Goal: Task Accomplishment & Management: Manage account settings

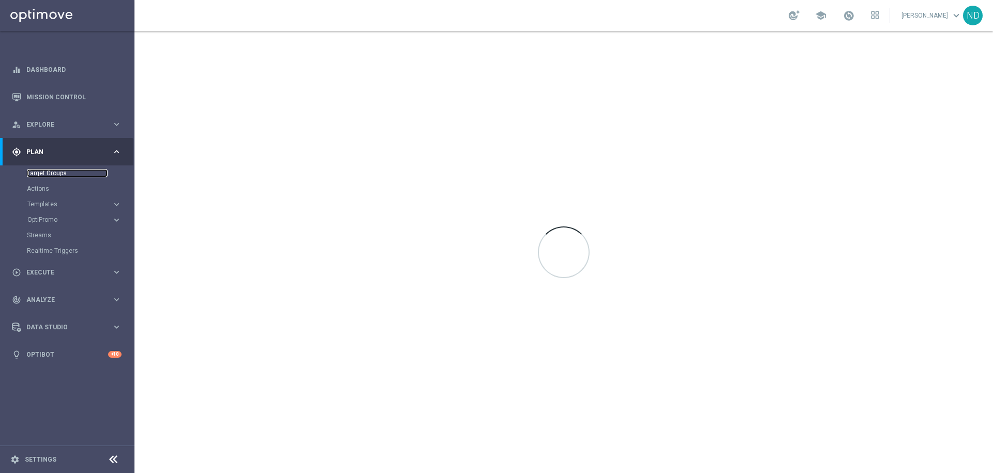
click at [85, 175] on link "Target Groups" at bounding box center [67, 173] width 81 height 8
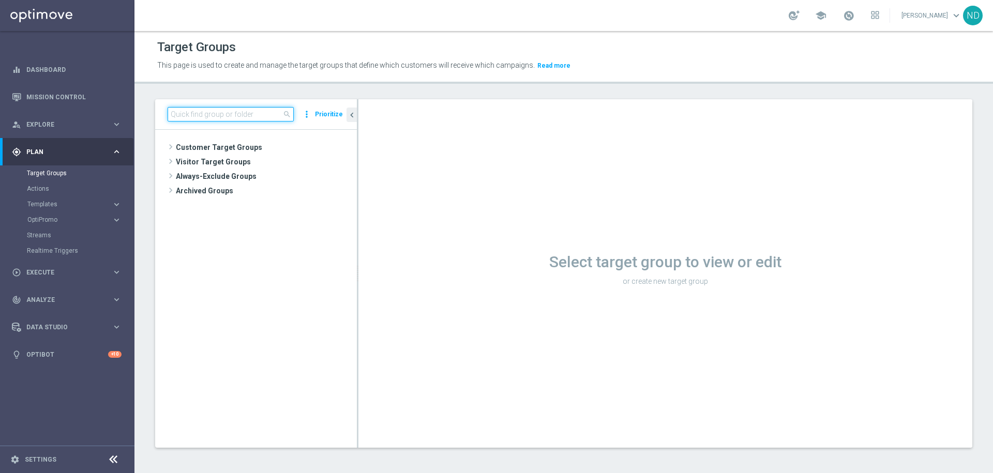
click at [201, 115] on input at bounding box center [231, 114] width 126 height 14
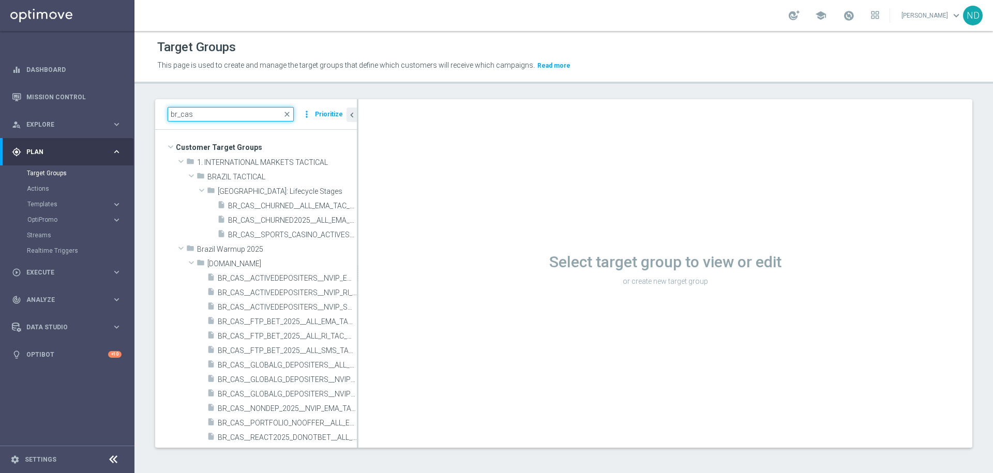
type input "br_cas"
click at [356, 287] on tree-viewport "Customer Target Groups library_add create_new_folder folder" at bounding box center [256, 289] width 202 height 318
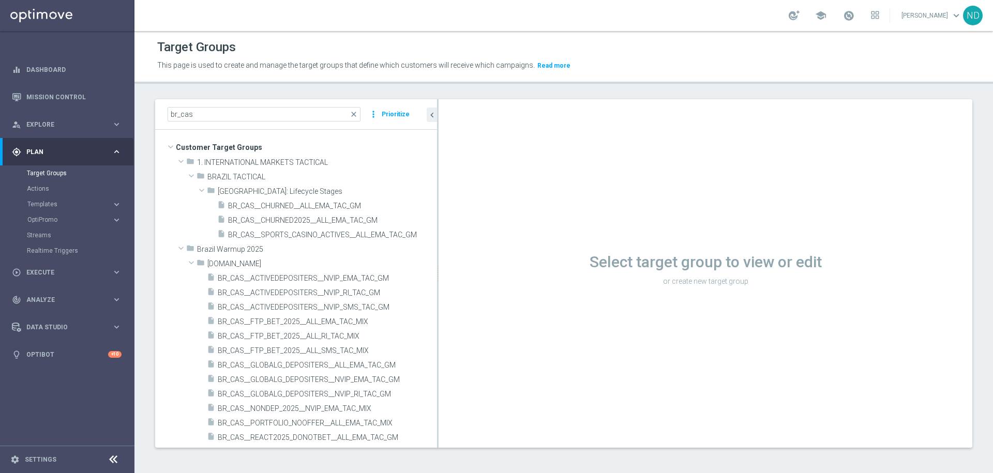
drag, startPoint x: 357, startPoint y: 288, endPoint x: 572, endPoint y: 290, distance: 215.2
click at [572, 290] on as-split "br_cas close more_vert Prioritize Customer Target Groups library_add create_new…" at bounding box center [563, 273] width 817 height 349
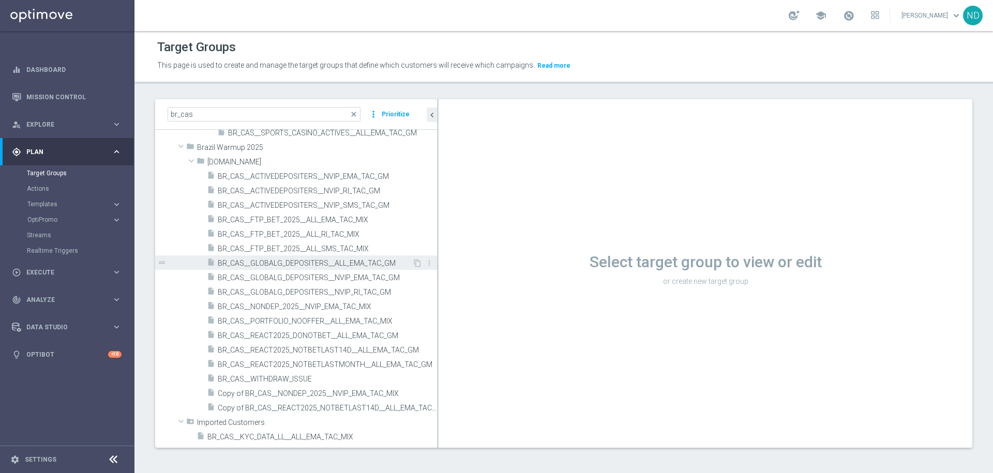
scroll to position [174, 0]
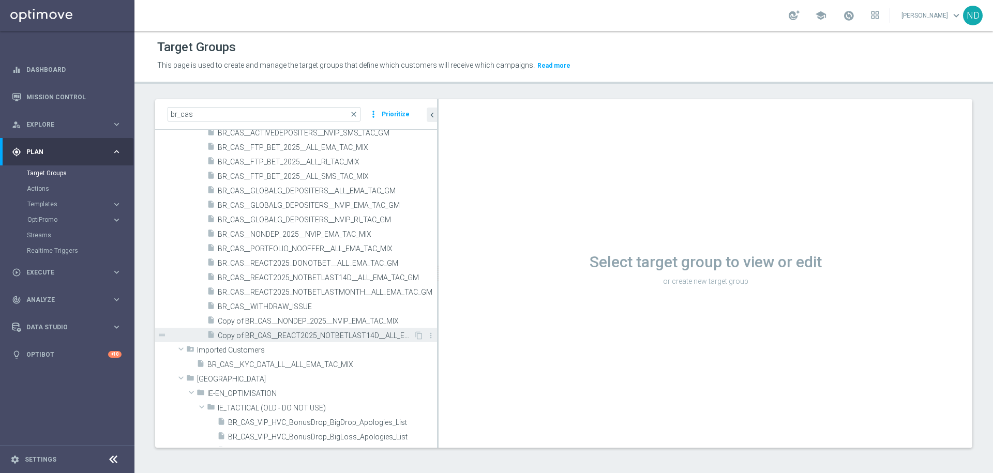
click at [328, 329] on div "insert_drive_file Copy of BR_CAS__REACT2025_NOTBETLAST14D__ALL_EMA_TAC_GM" at bounding box center [310, 335] width 207 height 14
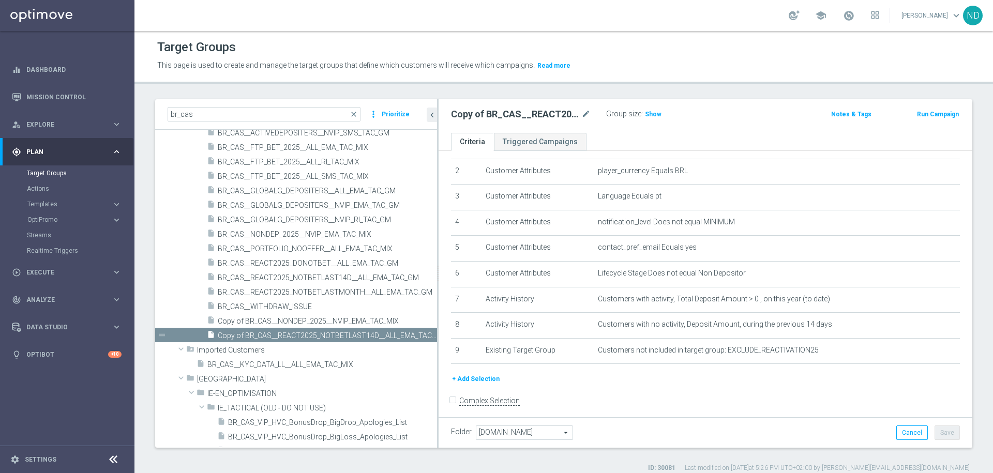
scroll to position [58, 0]
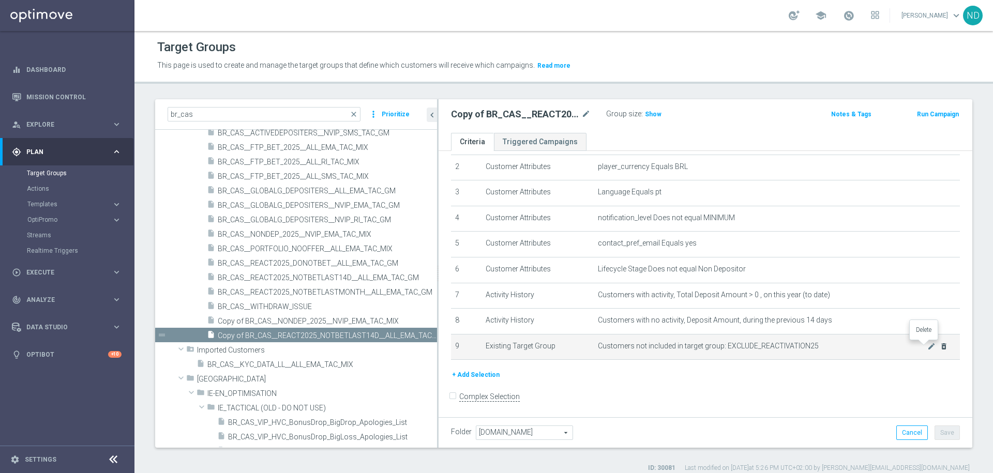
click at [940, 346] on icon "delete_forever" at bounding box center [944, 346] width 8 height 8
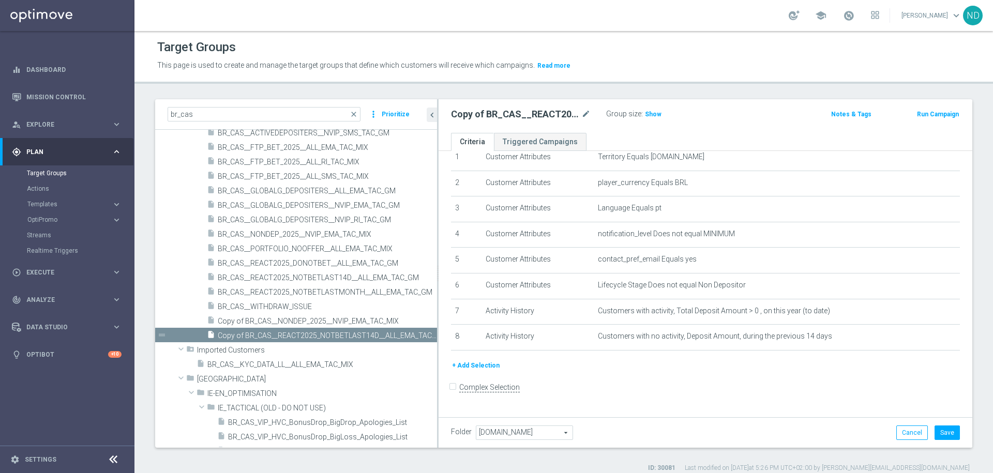
scroll to position [33, 0]
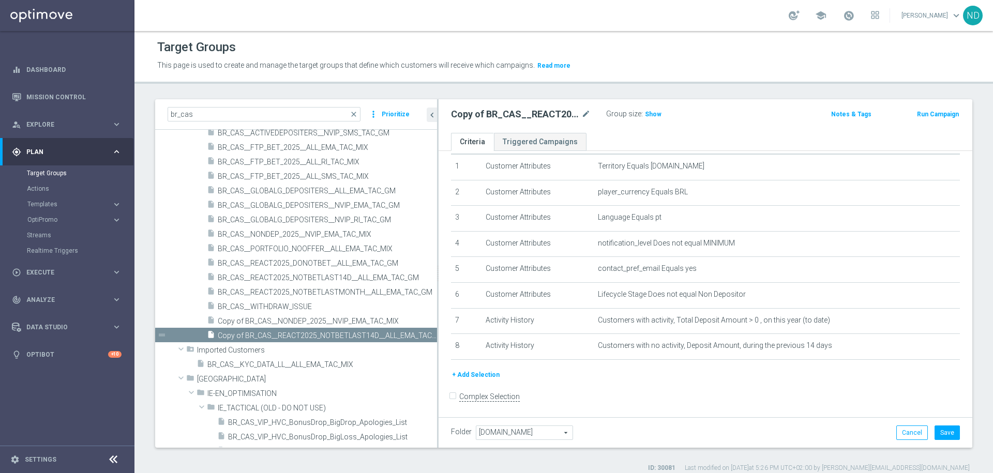
click at [463, 370] on button "+ Add Selection" at bounding box center [476, 374] width 50 height 11
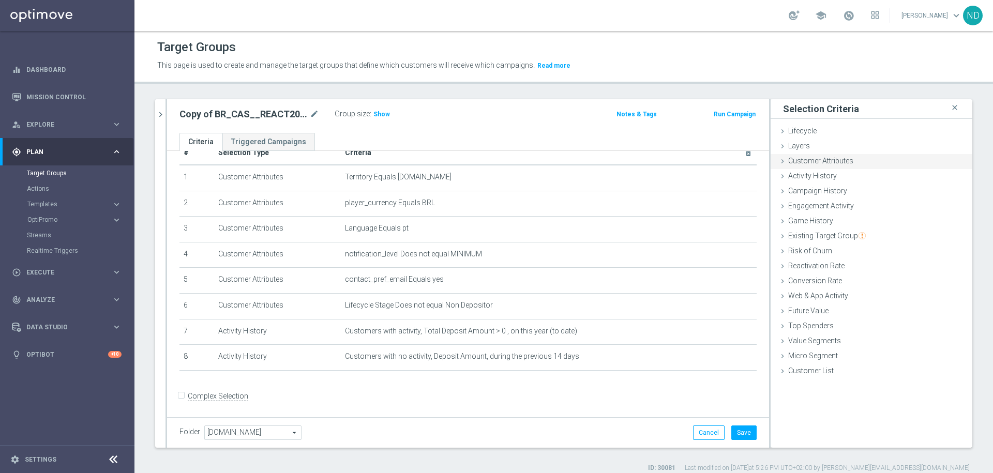
click at [843, 160] on div "Customer Attributes done" at bounding box center [872, 162] width 202 height 16
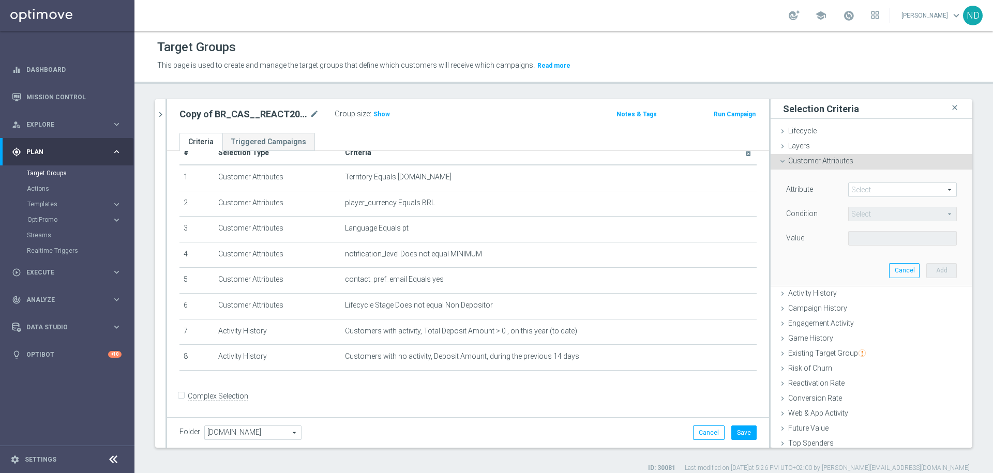
click at [868, 187] on span at bounding box center [903, 189] width 108 height 13
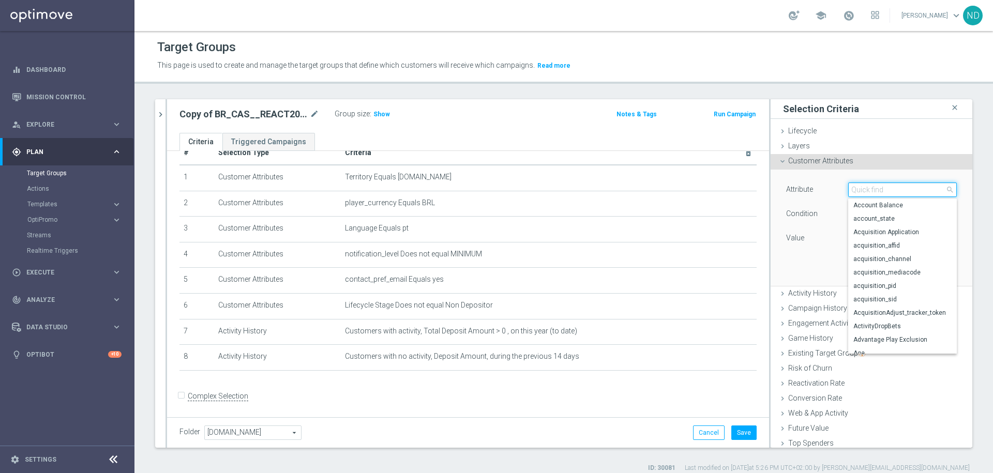
click at [868, 187] on input "search" at bounding box center [902, 190] width 109 height 14
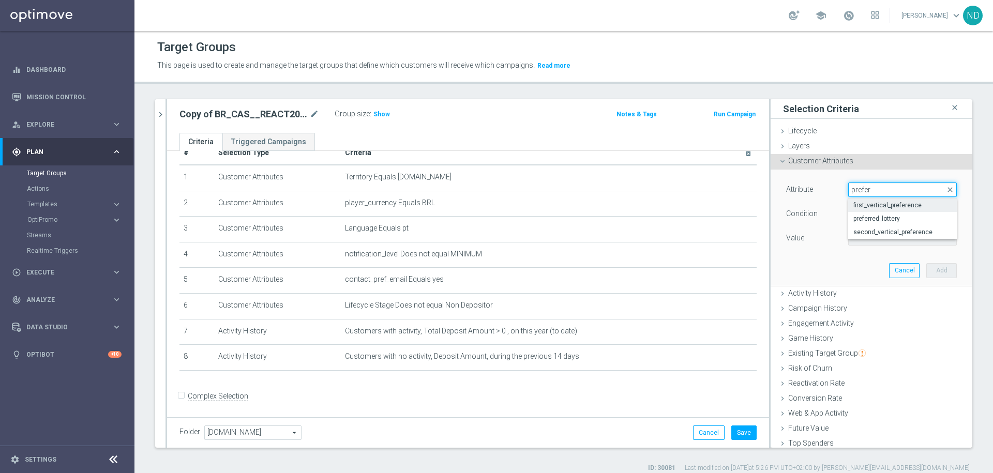
type input "prefer"
click at [908, 203] on span "first_vertical_preference" at bounding box center [903, 205] width 98 height 8
type input "first_vertical_preference"
click at [926, 215] on span "Equals" at bounding box center [903, 213] width 108 height 13
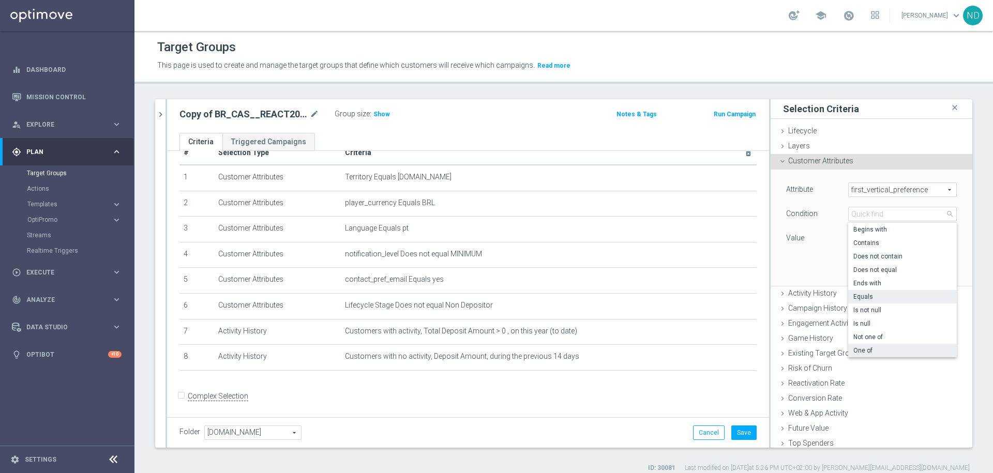
click at [861, 352] on span "One of" at bounding box center [903, 351] width 98 height 8
type input "One of"
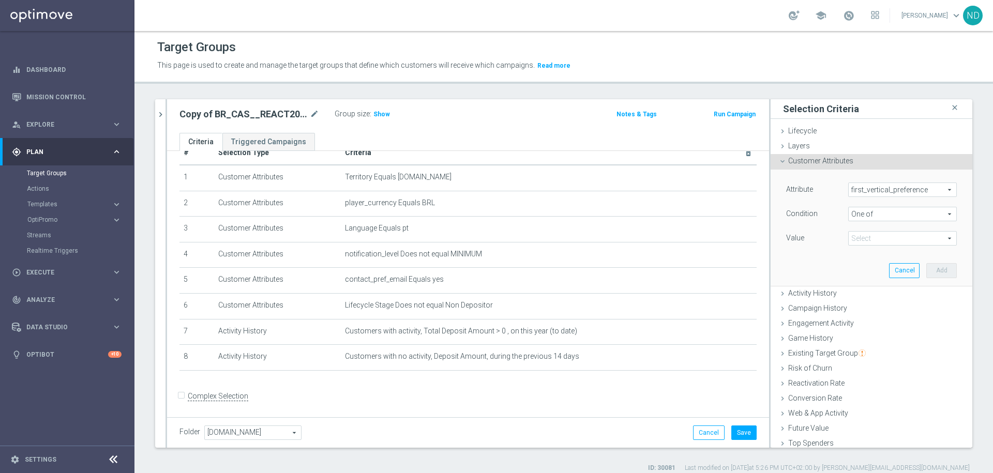
click at [917, 241] on span at bounding box center [903, 238] width 108 height 13
click at [930, 192] on span "first_vertical_preference" at bounding box center [903, 189] width 108 height 13
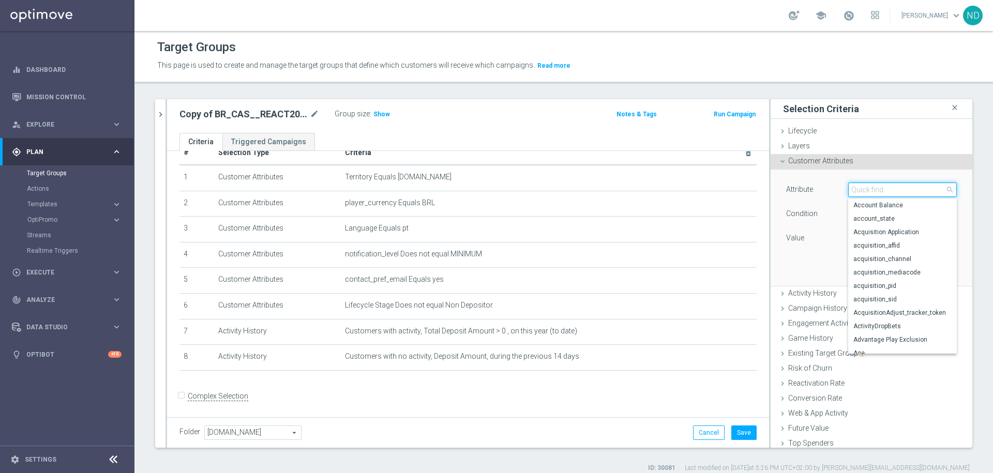
click at [896, 190] on input "search" at bounding box center [902, 190] width 109 height 14
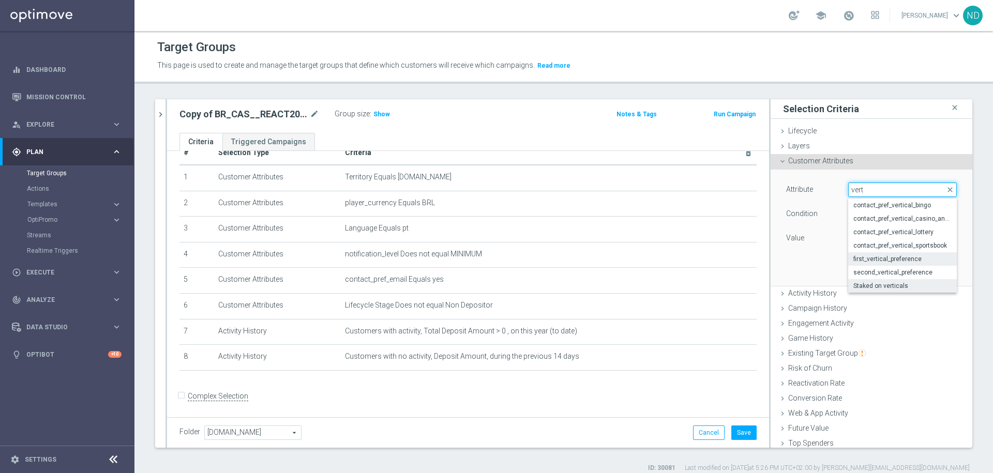
type input "vert"
click at [907, 286] on span "Staked on verticals" at bounding box center [903, 286] width 98 height 8
type input "Staked on verticals"
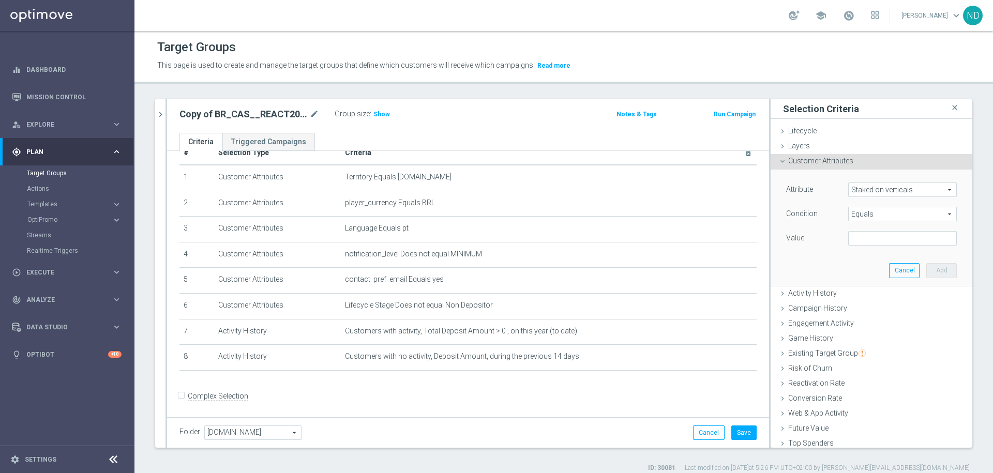
click at [914, 216] on span "Equals" at bounding box center [903, 213] width 108 height 13
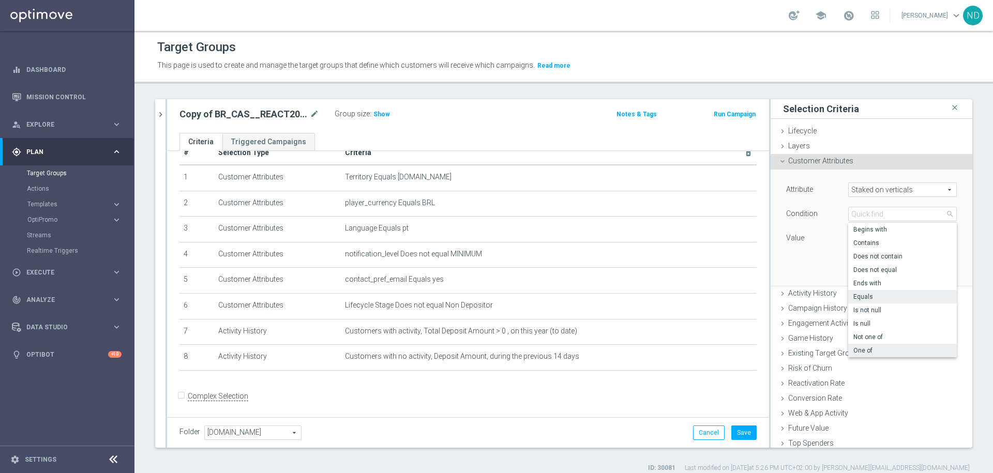
click at [896, 347] on span "One of" at bounding box center [903, 351] width 98 height 8
type input "One of"
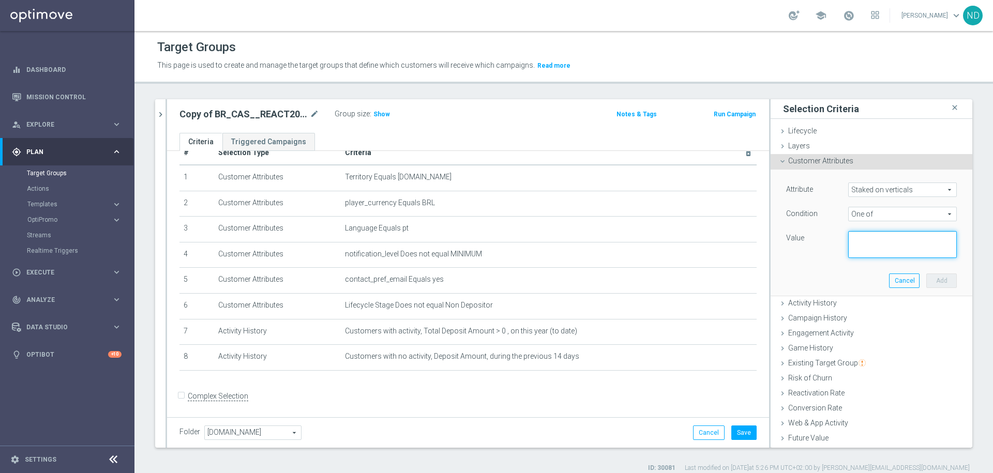
click at [875, 243] on textarea at bounding box center [902, 244] width 109 height 27
click at [924, 182] on div "Attribute Staked on verticals Staked on verticals arrow_drop_down search Condit…" at bounding box center [872, 233] width 186 height 126
click at [923, 190] on span "Staked on verticals" at bounding box center [903, 189] width 108 height 13
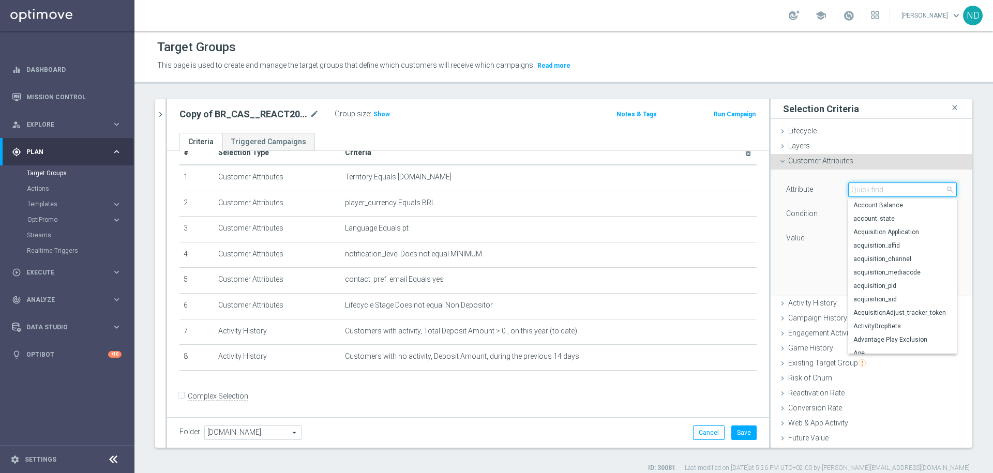
click at [859, 191] on input "search" at bounding box center [902, 190] width 109 height 14
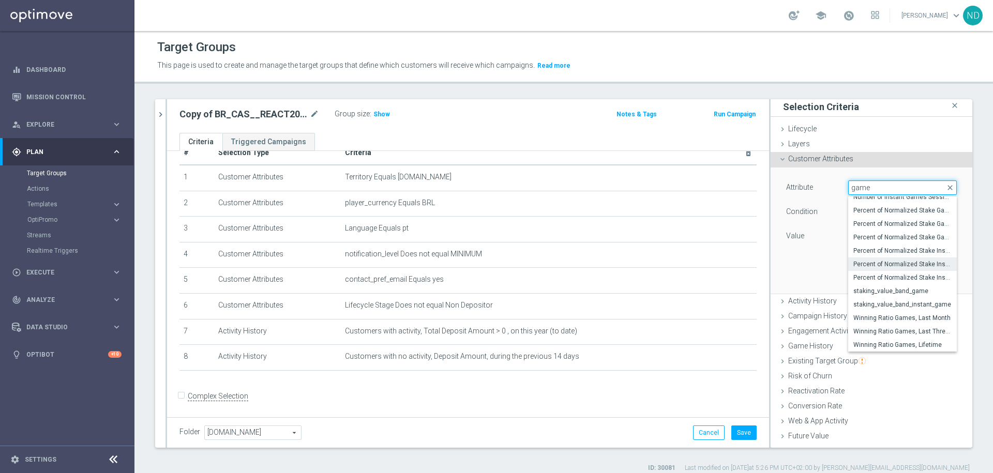
scroll to position [339, 0]
type input "game"
click at [906, 305] on span "staking_value_band_instant_game" at bounding box center [903, 308] width 98 height 8
type input "staking_value_band_instant_game"
type input "Equals"
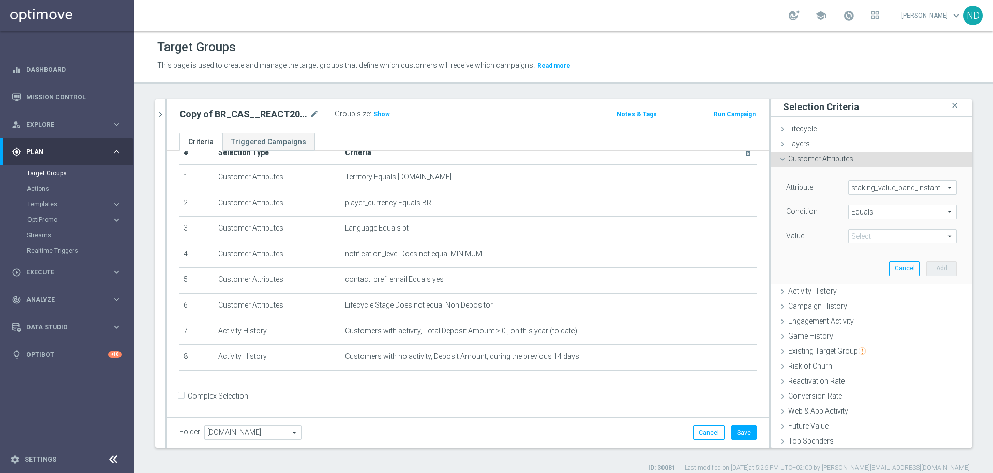
click at [924, 211] on span "Equals" at bounding box center [903, 211] width 108 height 13
click at [804, 268] on div "Attribute staking_value_band_instant_game staking_value_band_instant_game arrow…" at bounding box center [872, 226] width 186 height 116
click at [914, 187] on span "staking_value_band_instant_game" at bounding box center [903, 187] width 108 height 13
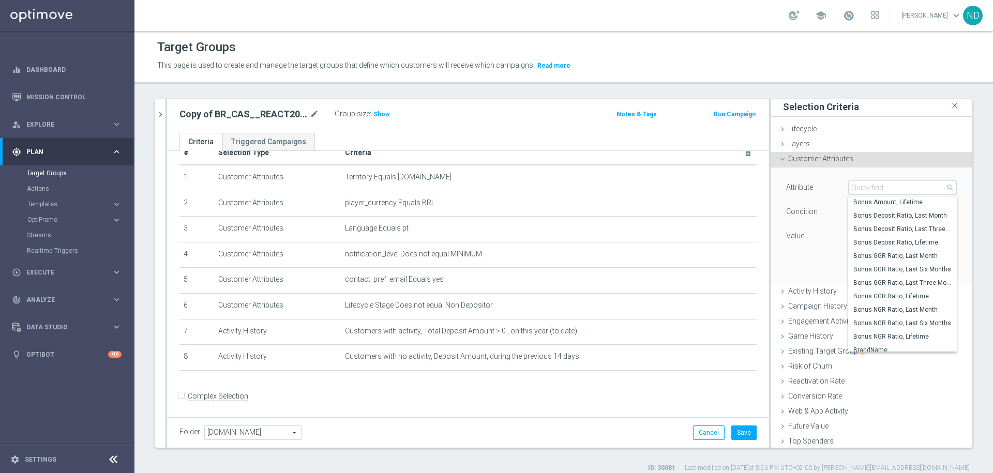
scroll to position [429, 0]
click at [791, 255] on div "Attribute staking_value_band_instant_game staking_value_band_instant_game arrow…" at bounding box center [872, 226] width 186 height 116
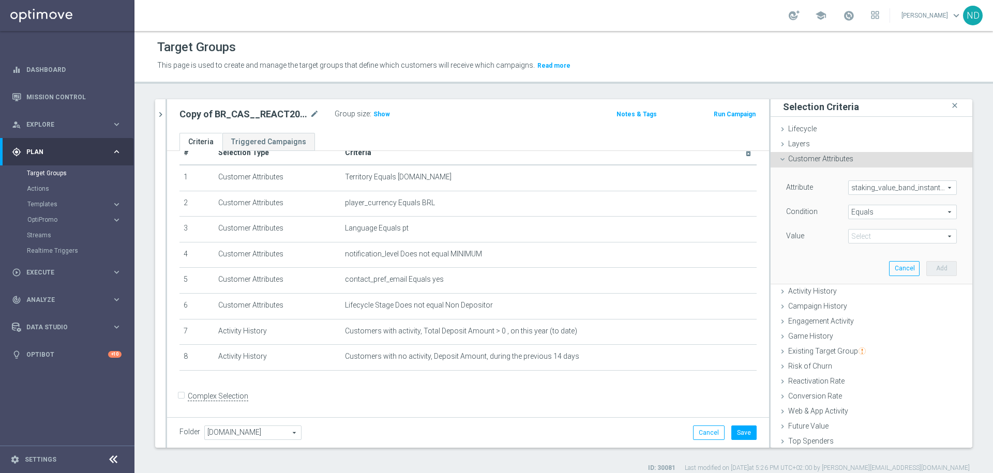
click at [816, 157] on span "Customer Attributes" at bounding box center [820, 159] width 65 height 8
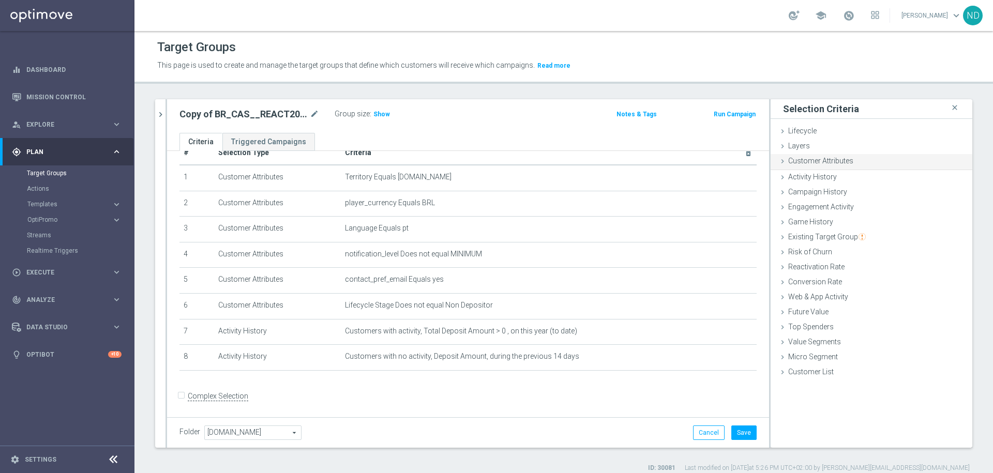
scroll to position [0, 0]
click at [816, 217] on span "Game History" at bounding box center [810, 221] width 45 height 8
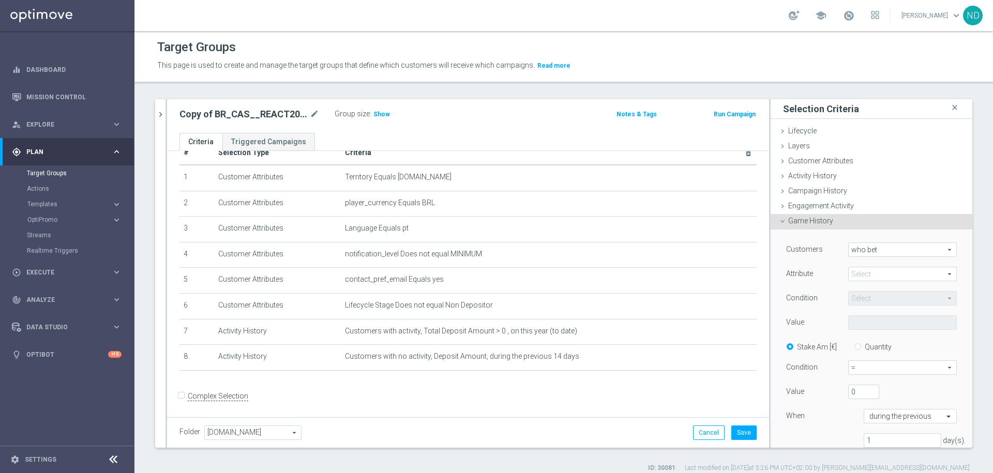
click at [898, 246] on span "who bet" at bounding box center [903, 249] width 108 height 13
click at [894, 261] on span "who bet" at bounding box center [902, 265] width 97 height 8
click at [899, 277] on span at bounding box center [903, 273] width 108 height 13
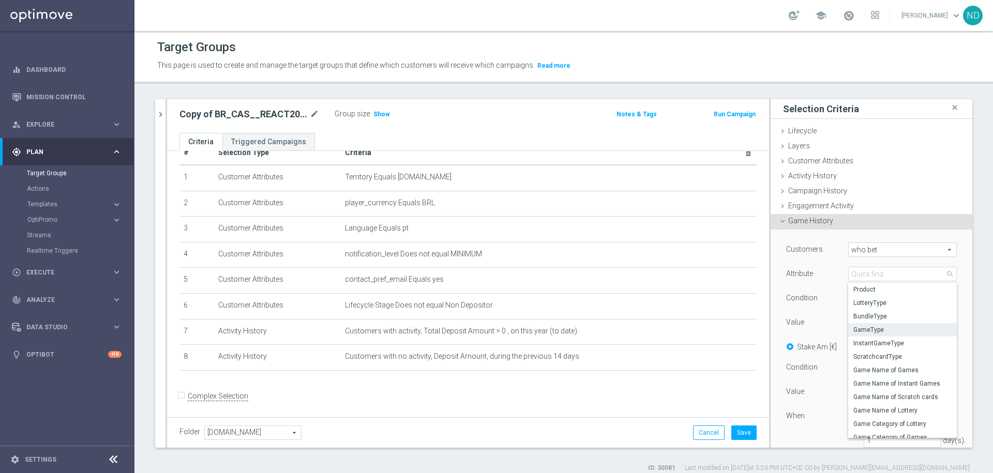
click at [872, 332] on span "GameType" at bounding box center [903, 330] width 98 height 8
type input "GameType"
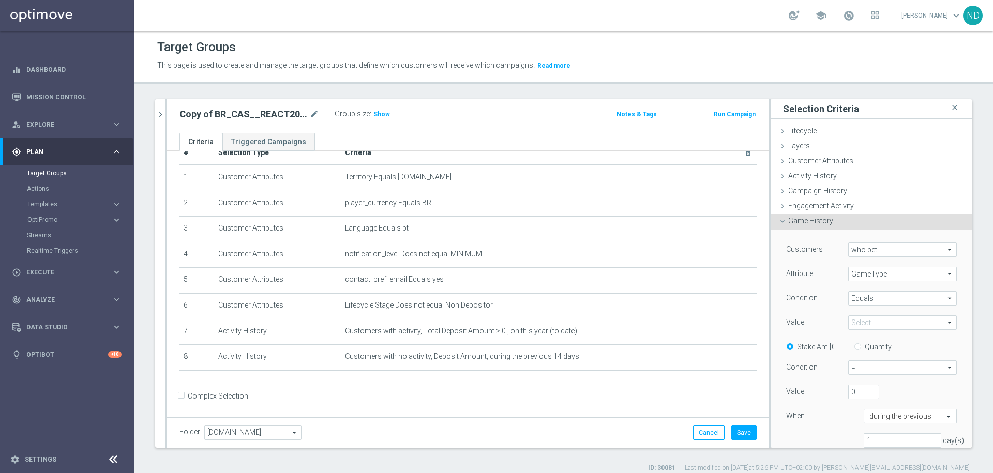
click at [879, 298] on span "Equals" at bounding box center [903, 298] width 108 height 13
click at [884, 397] on span "One of" at bounding box center [903, 395] width 98 height 8
type input "One of"
click at [910, 319] on span at bounding box center [903, 322] width 108 height 13
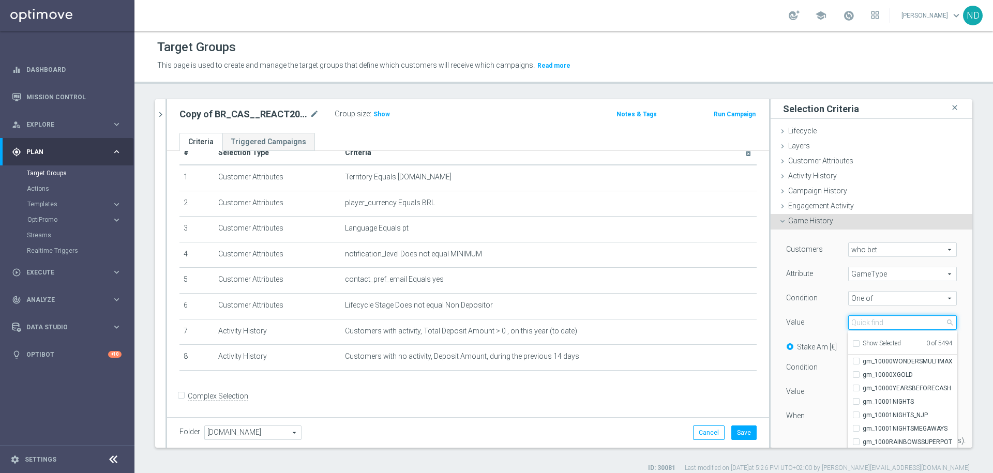
click at [871, 324] on input "search" at bounding box center [902, 323] width 109 height 14
type input "l"
click at [800, 299] on label "Condition" at bounding box center [802, 297] width 32 height 9
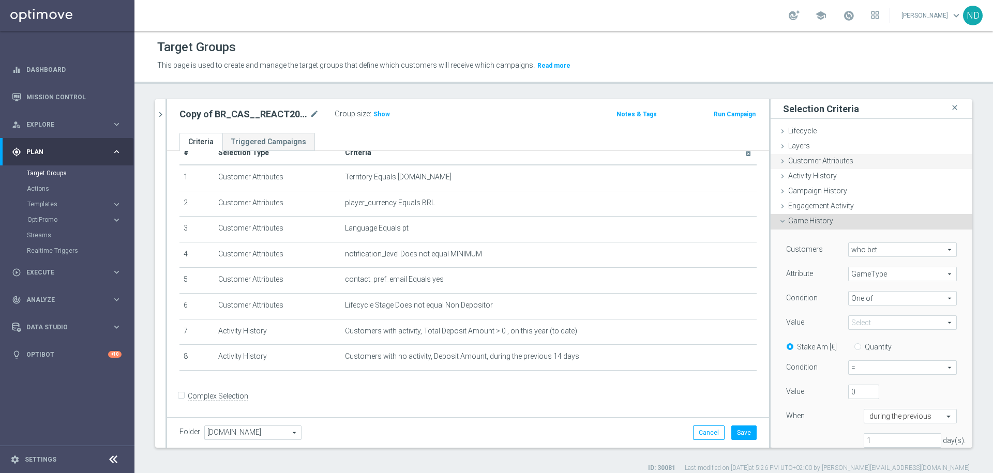
click at [836, 154] on div "Customer Attributes done" at bounding box center [872, 162] width 202 height 16
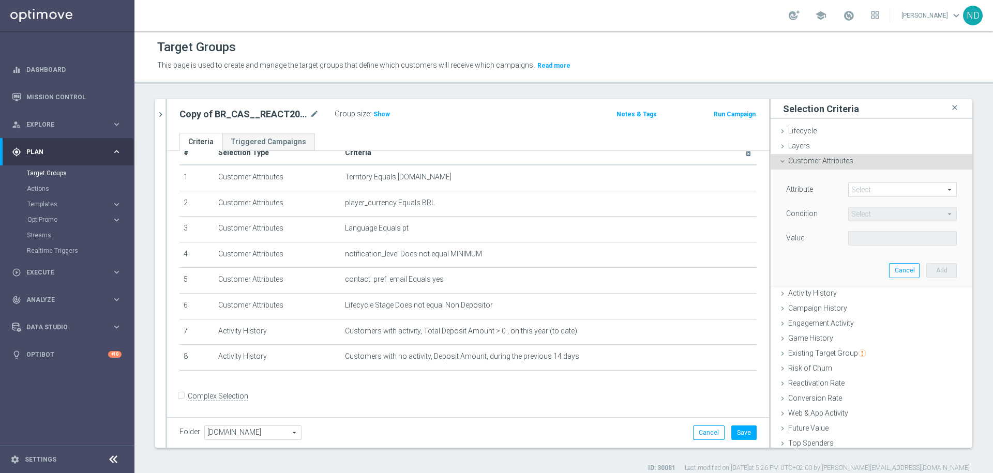
click at [878, 191] on span at bounding box center [903, 189] width 108 height 13
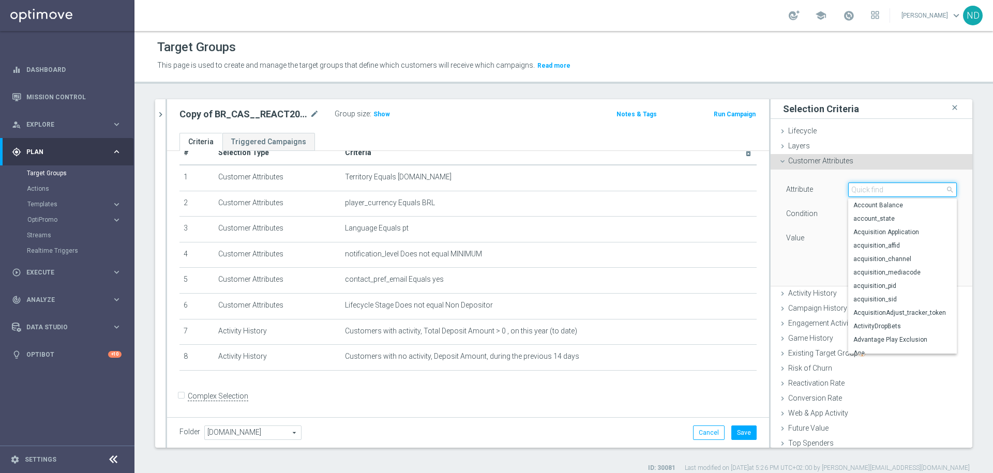
click at [878, 191] on input "search" at bounding box center [902, 190] width 109 height 14
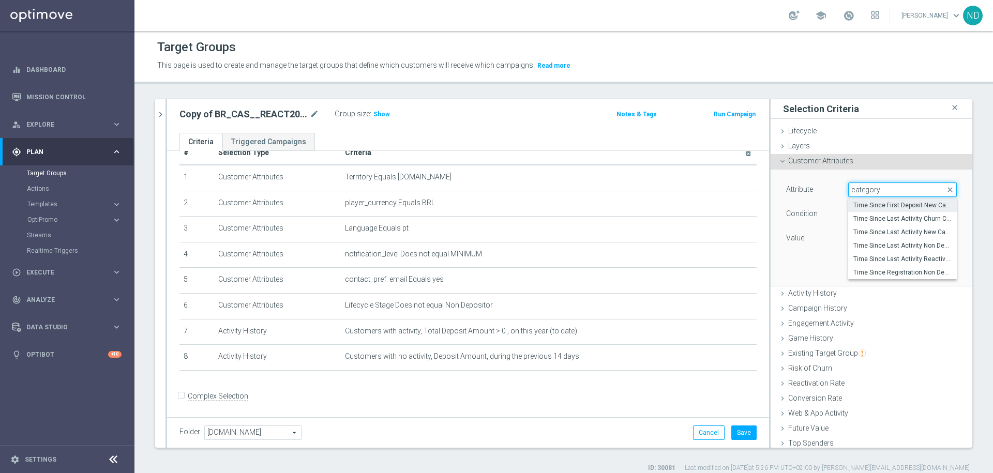
type input "category"
click at [903, 205] on span "Time Since First Deposit New Category" at bounding box center [903, 205] width 98 height 8
type input "Time Since First Deposit New Category"
type input "Equals"
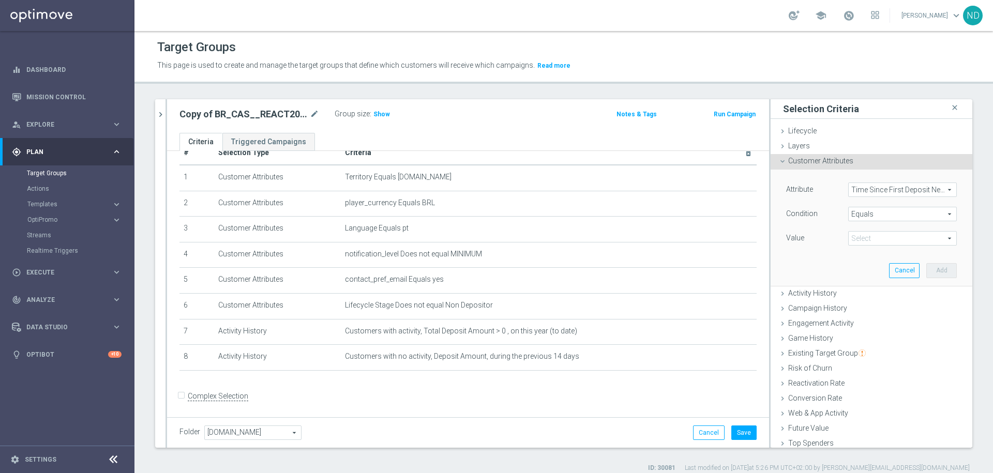
click at [891, 189] on span "Time Since First Deposit New Category" at bounding box center [903, 189] width 108 height 13
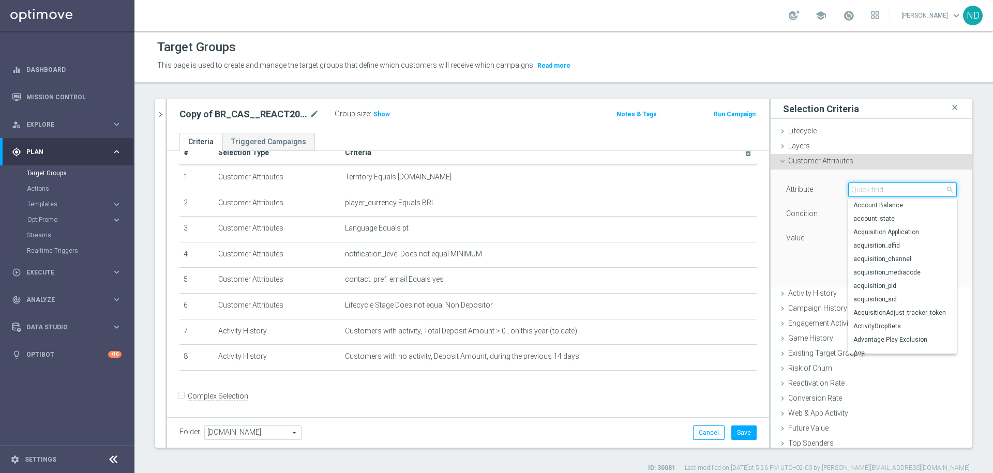
click at [891, 189] on input "search" at bounding box center [902, 190] width 109 height 14
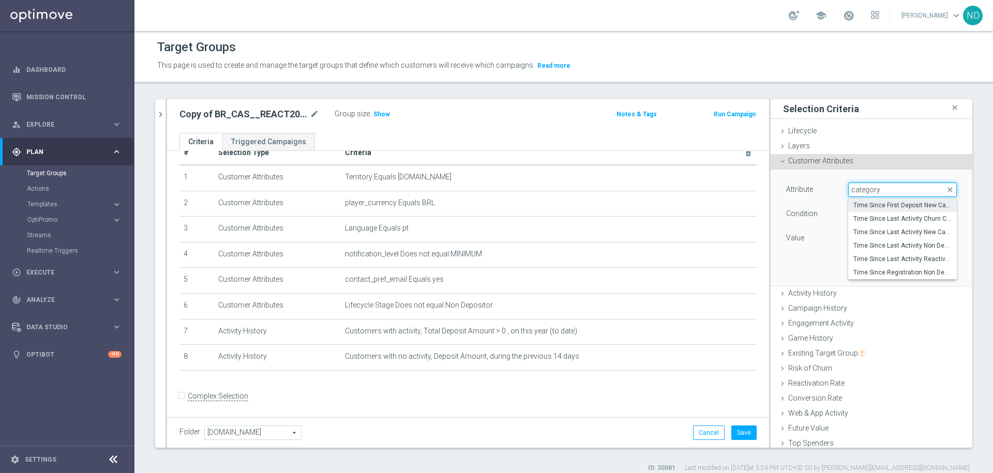
type input "category"
click at [804, 261] on div "Attribute Time Since First Deposit New Category Time Since First Deposit New Ca…" at bounding box center [872, 228] width 186 height 116
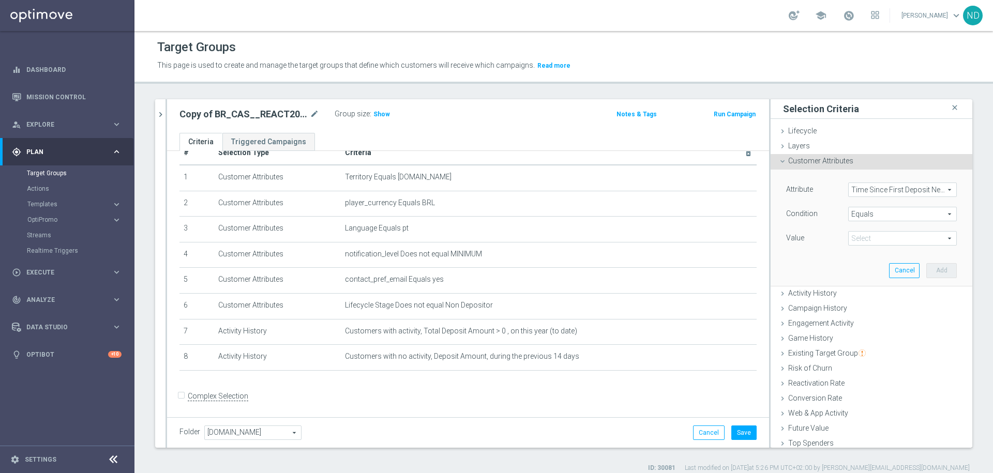
click at [930, 184] on span "Time Since First Deposit New Category" at bounding box center [903, 189] width 108 height 13
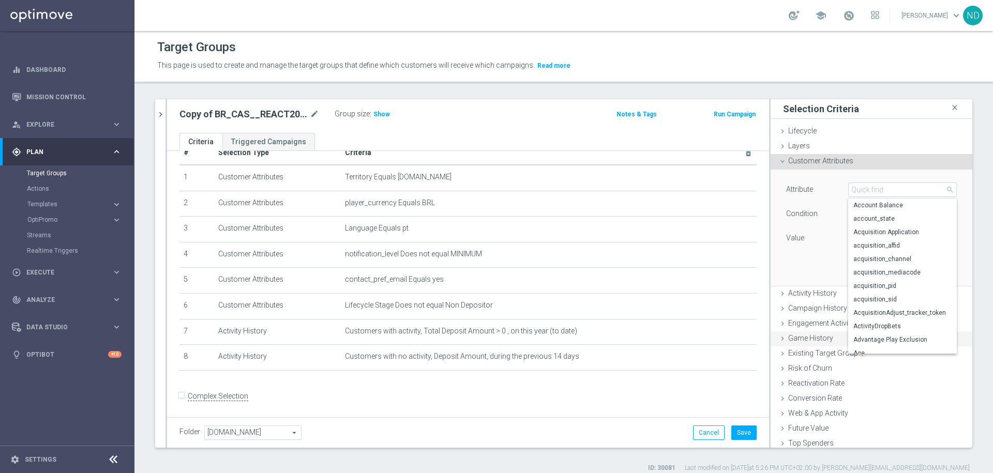
click at [806, 338] on span "Game History" at bounding box center [810, 338] width 45 height 8
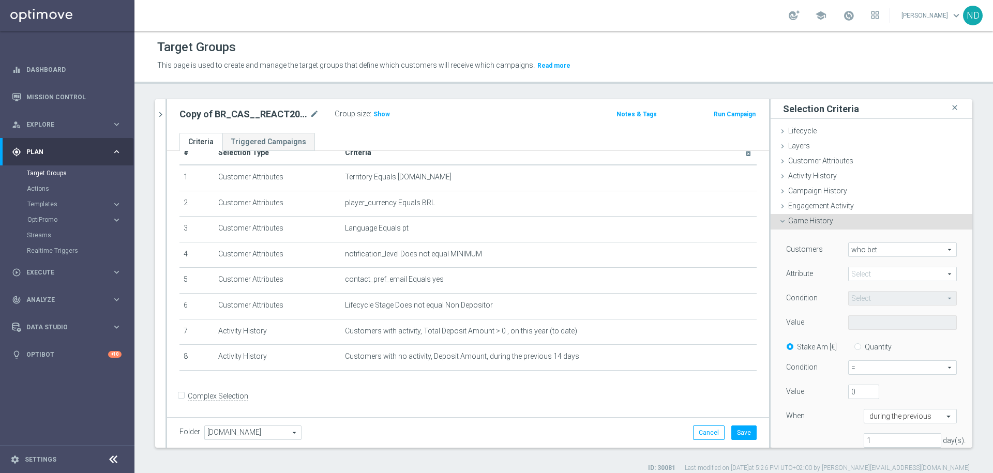
click at [900, 250] on span "who bet" at bounding box center [903, 249] width 108 height 13
click at [938, 241] on div "Customers who bet who bet arrow_drop_down search who bet who did not bet Attrib…" at bounding box center [872, 362] width 186 height 264
click at [921, 273] on span at bounding box center [903, 273] width 108 height 13
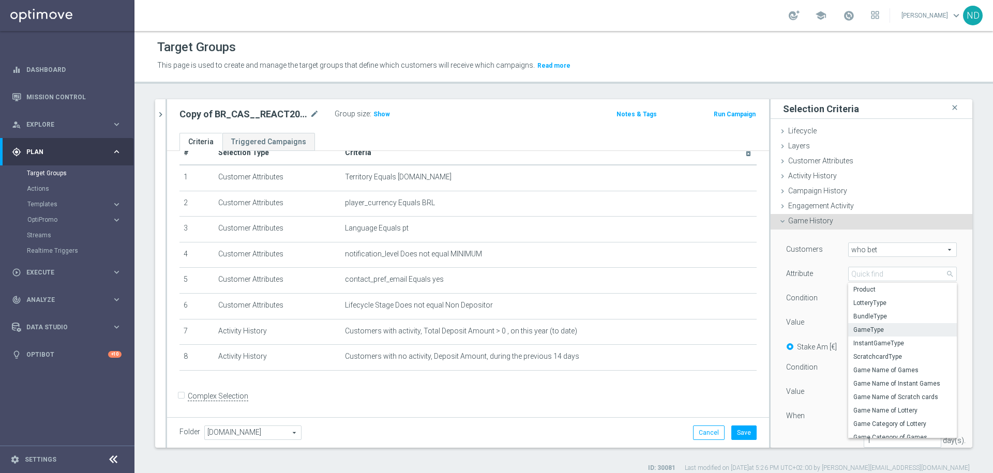
click at [879, 326] on span "GameType" at bounding box center [903, 330] width 98 height 8
type input "GameType"
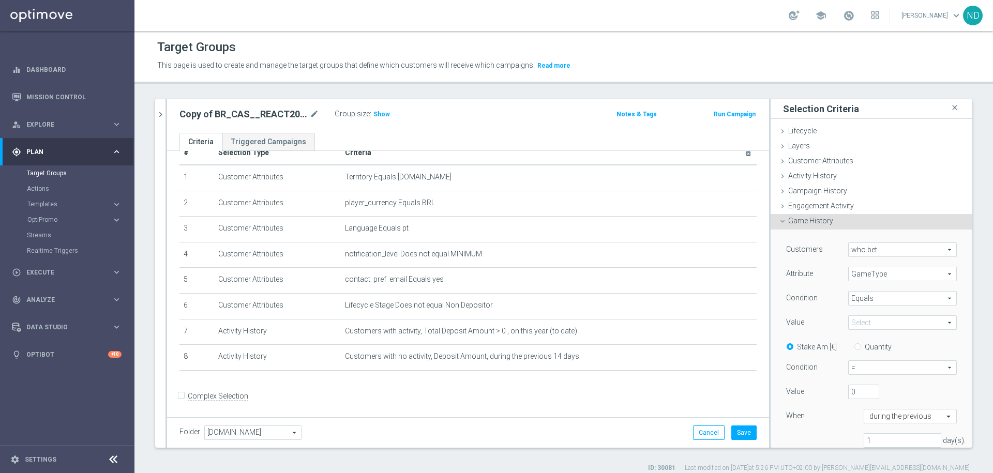
click at [901, 302] on span "Equals" at bounding box center [903, 298] width 108 height 13
click at [860, 393] on span "One of" at bounding box center [903, 395] width 98 height 8
type input "One of"
click at [897, 318] on span at bounding box center [903, 322] width 108 height 13
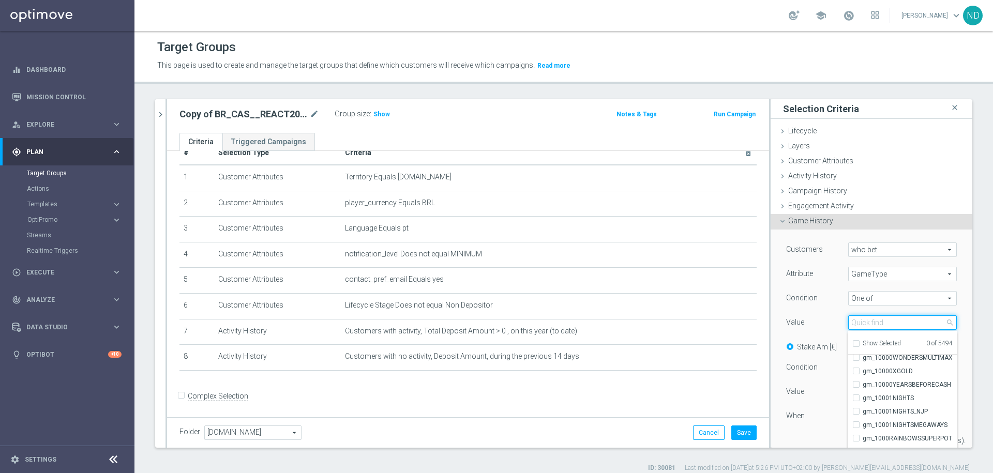
click at [869, 324] on input "search" at bounding box center [902, 323] width 109 height 14
type input "live"
click at [852, 347] on input "Show Selected" at bounding box center [855, 345] width 7 height 7
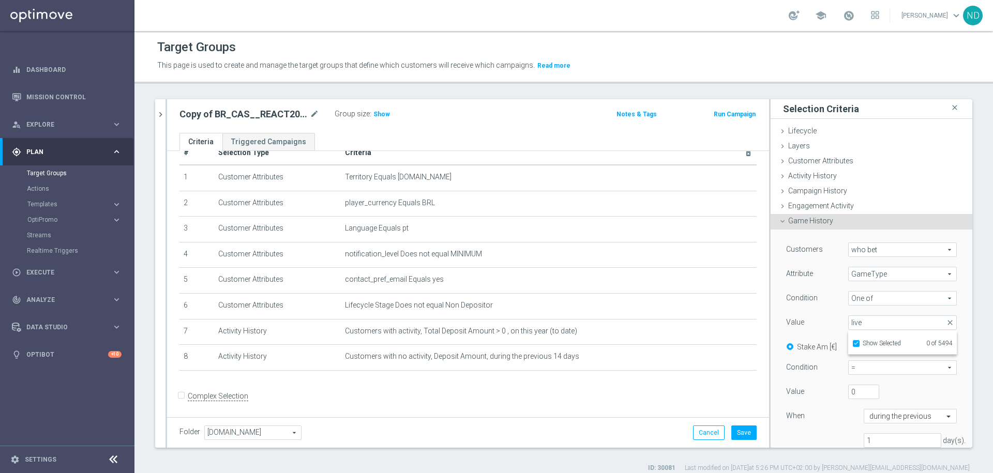
scroll to position [0, 0]
click at [852, 346] on input "Show Selected" at bounding box center [855, 345] width 7 height 7
checkbox input "false"
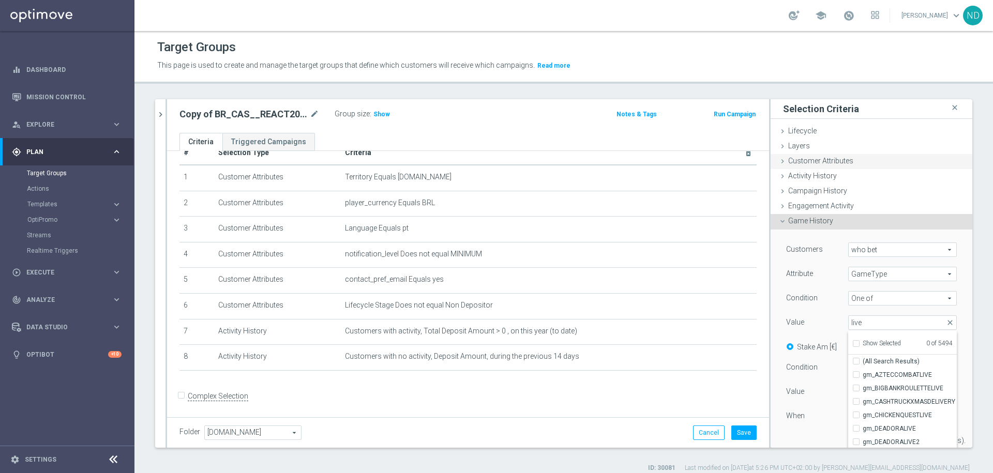
click at [827, 164] on span "Customer Attributes" at bounding box center [820, 161] width 65 height 8
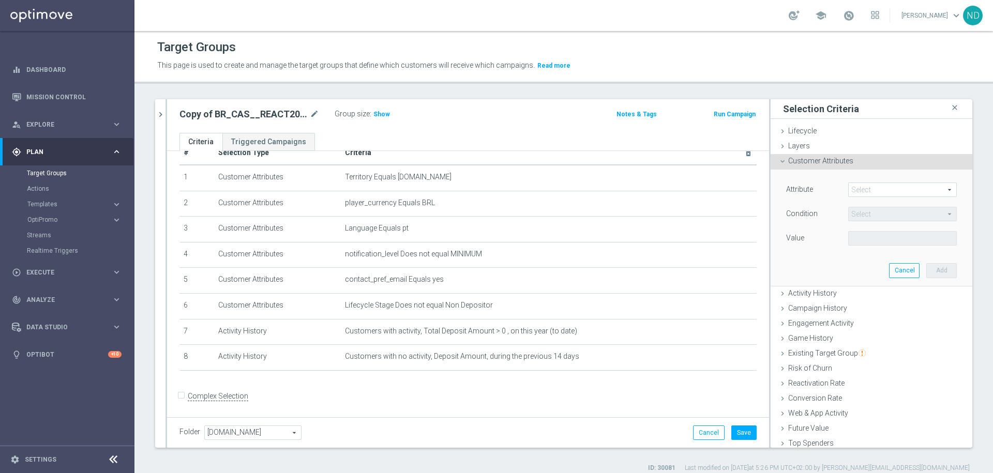
click at [879, 196] on span at bounding box center [903, 189] width 108 height 13
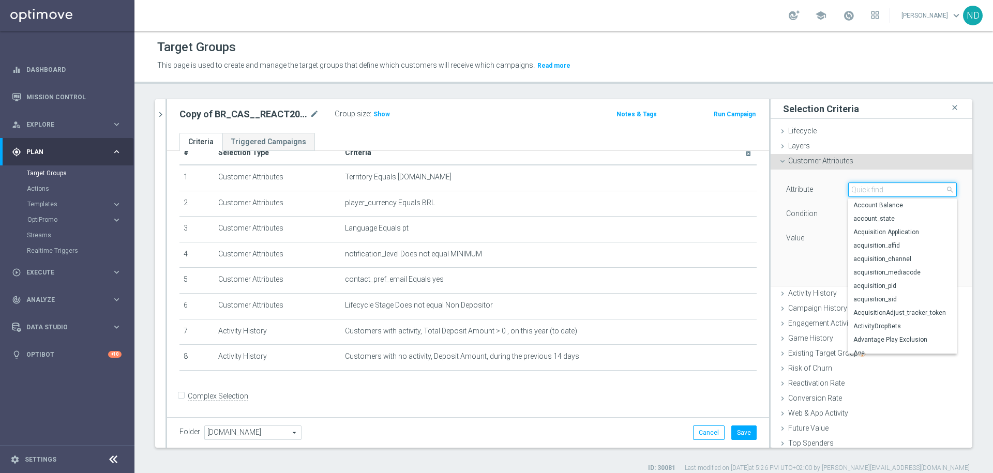
click at [879, 192] on input "search" at bounding box center [902, 190] width 109 height 14
type input "g"
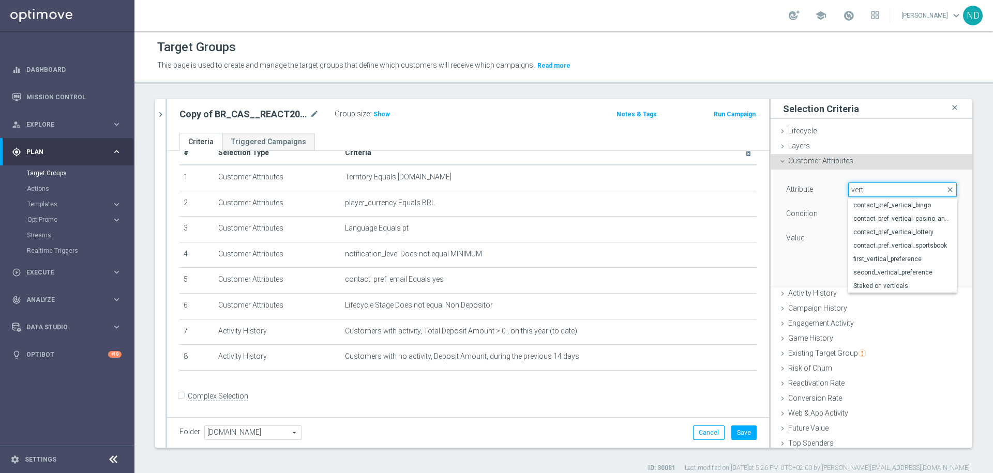
scroll to position [0, 0]
type input "verti"
click at [897, 259] on span "first_vertical_preference" at bounding box center [903, 259] width 98 height 8
type input "first_vertical_preference"
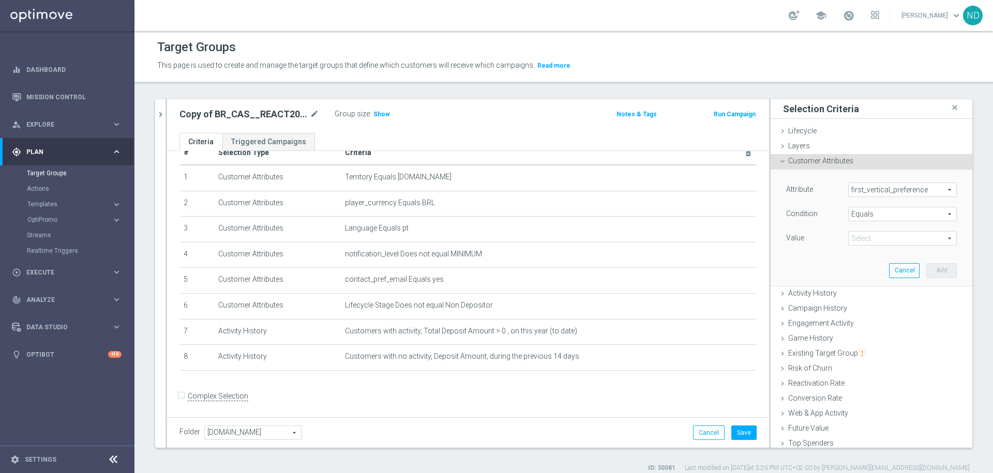
click at [878, 215] on span "Equals" at bounding box center [903, 213] width 108 height 13
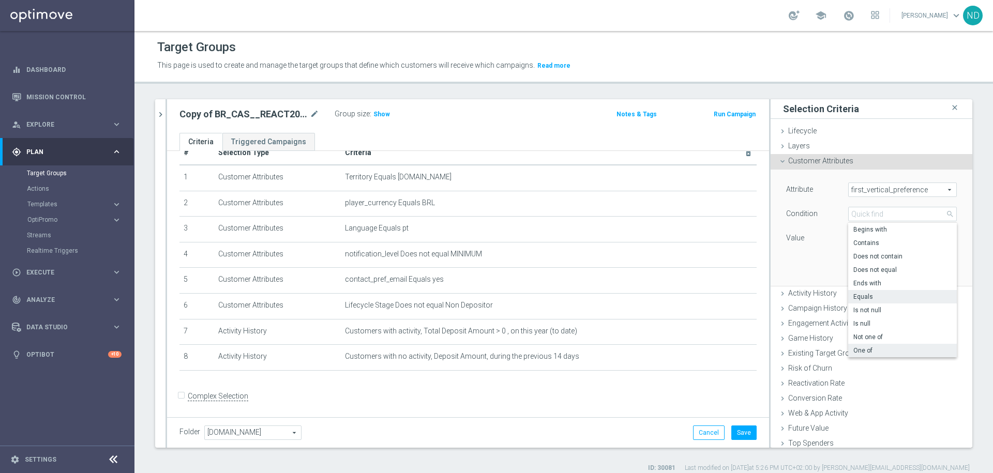
click at [872, 353] on span "One of" at bounding box center [903, 351] width 98 height 8
type input "One of"
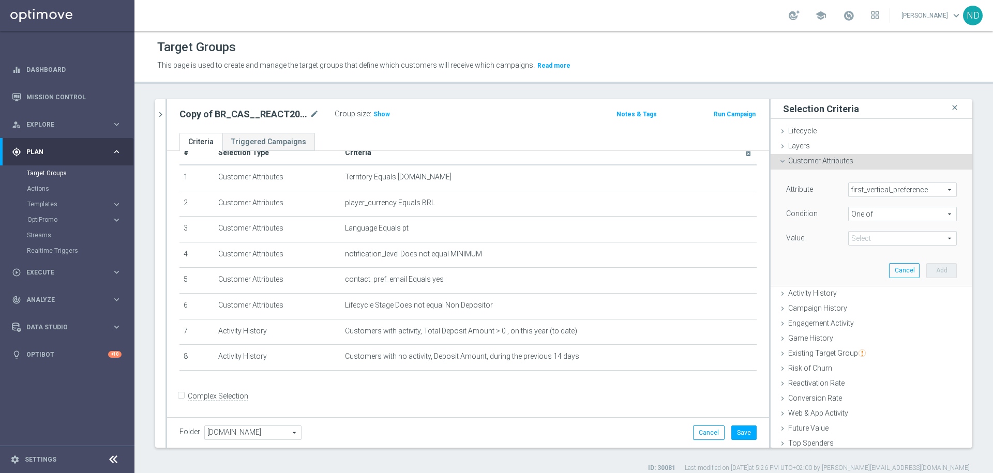
click at [924, 236] on span at bounding box center [903, 238] width 108 height 13
click at [812, 162] on span "Customer Attributes" at bounding box center [820, 161] width 65 height 8
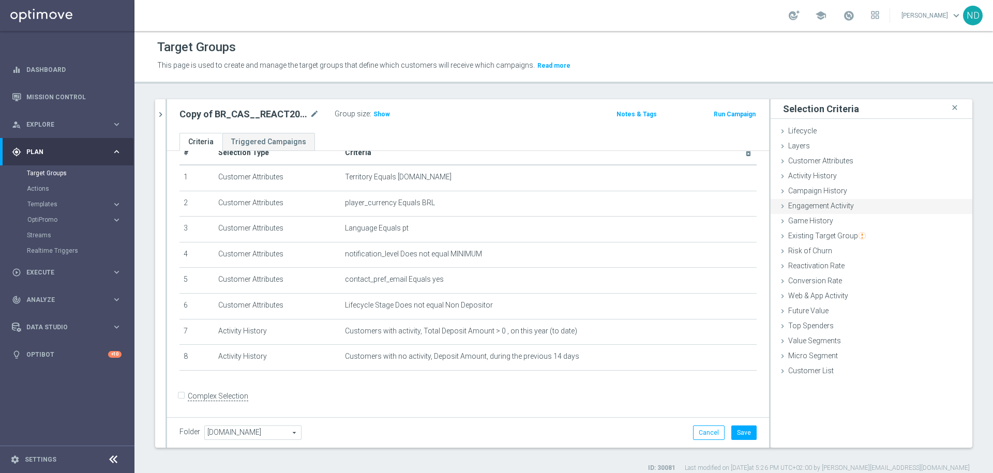
click at [817, 205] on span "Engagement Activity" at bounding box center [821, 206] width 66 height 8
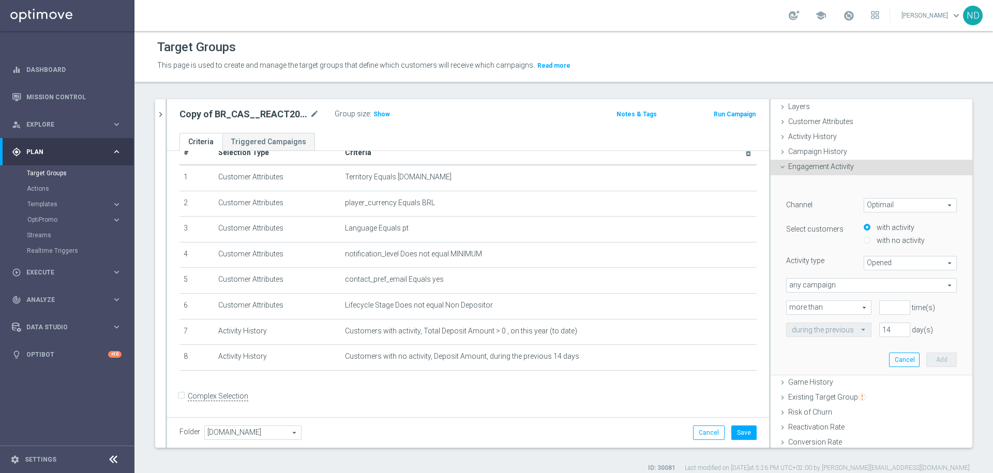
scroll to position [47, 0]
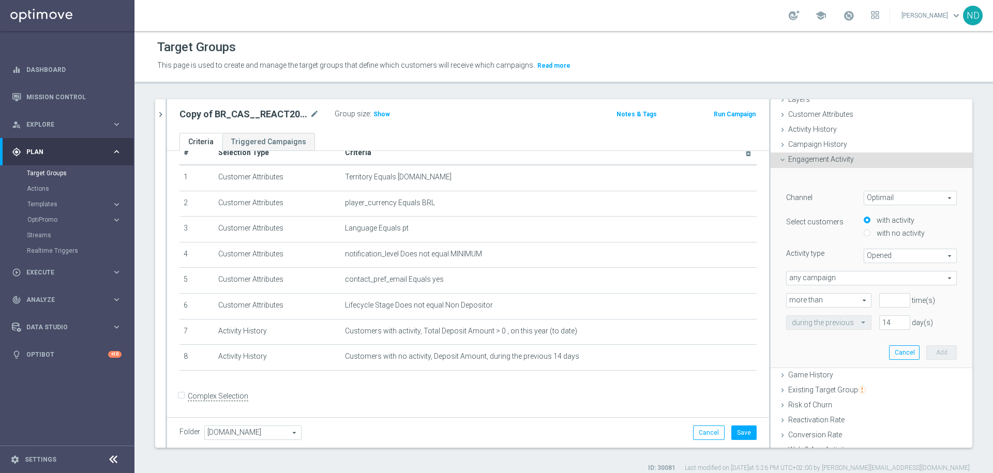
click at [927, 196] on span "Optimail" at bounding box center [910, 197] width 92 height 13
click at [822, 158] on span "Engagement Activity" at bounding box center [821, 159] width 66 height 8
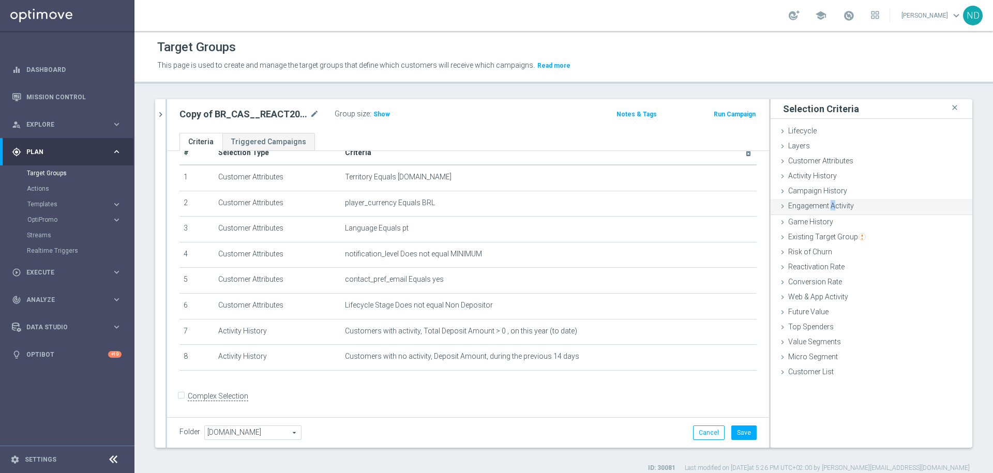
scroll to position [0, 0]
click at [825, 188] on span "Campaign History" at bounding box center [817, 191] width 59 height 8
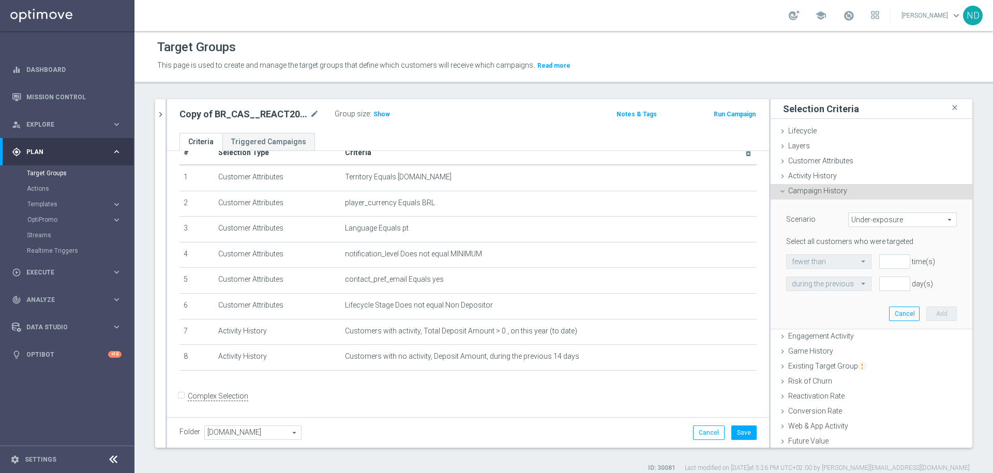
click at [813, 194] on span "Campaign History" at bounding box center [817, 191] width 59 height 8
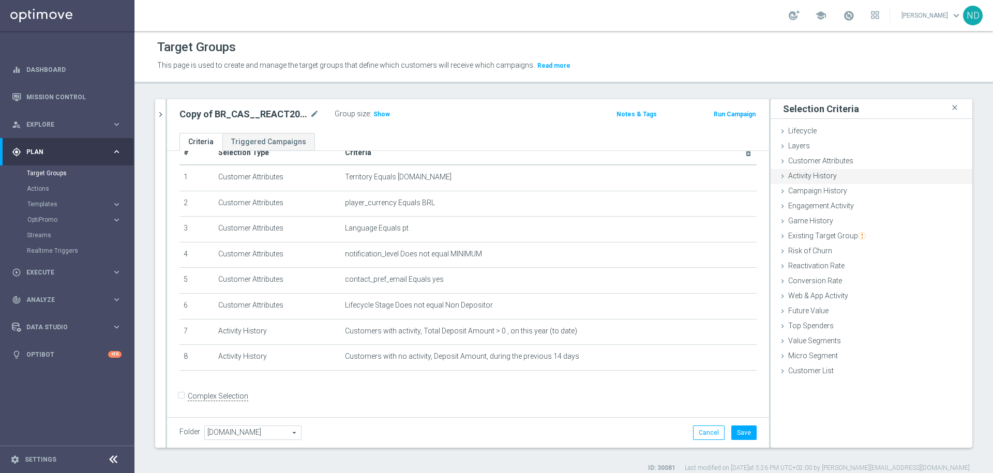
click at [799, 182] on div "Activity History done" at bounding box center [872, 177] width 202 height 16
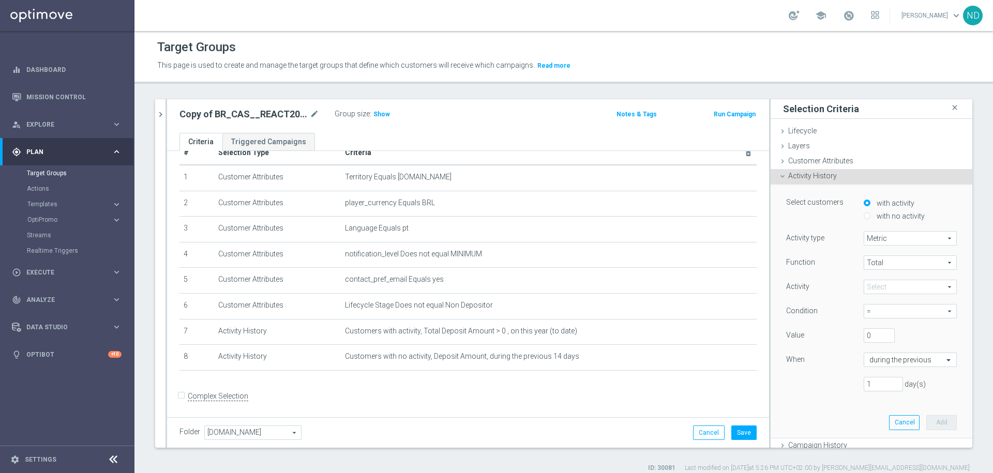
click at [929, 235] on span "Metric" at bounding box center [910, 238] width 92 height 13
click at [902, 254] on span "Metric" at bounding box center [911, 253] width 82 height 8
click at [927, 261] on span "Total" at bounding box center [910, 262] width 92 height 13
click at [885, 277] on span "Total" at bounding box center [911, 278] width 82 height 8
click at [920, 289] on span at bounding box center [910, 286] width 92 height 13
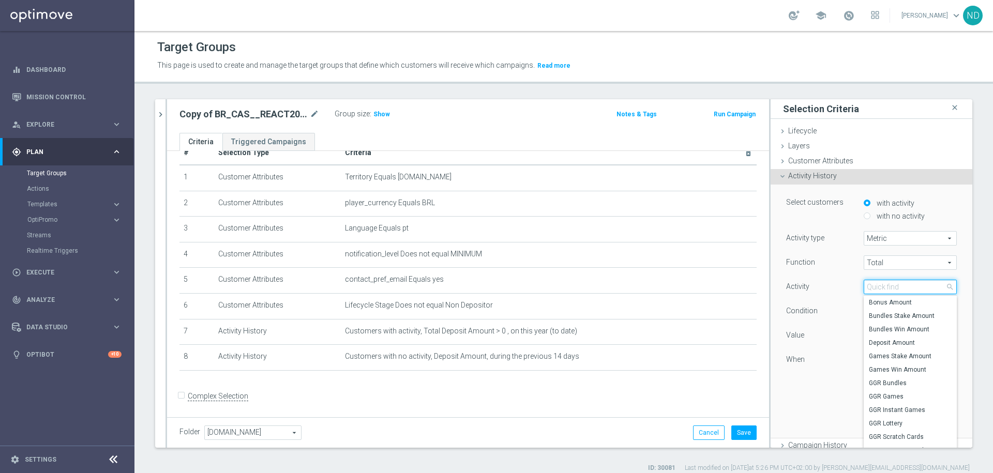
click at [884, 288] on input "search" at bounding box center [910, 287] width 93 height 14
type input "games"
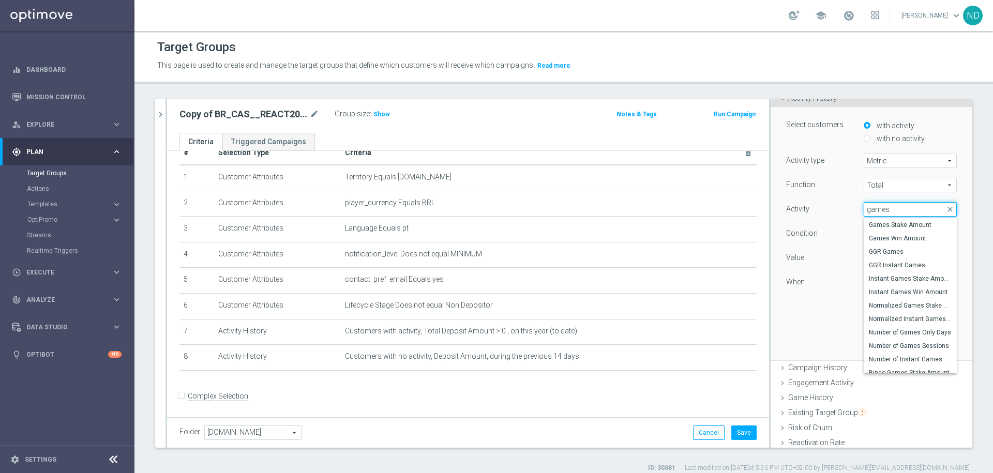
drag, startPoint x: 884, startPoint y: 210, endPoint x: 845, endPoint y: 208, distance: 38.3
click at [856, 209] on div "Select arrow_drop_down games close Games Stake Amount Games Win Amount GGR Game…" at bounding box center [910, 209] width 109 height 14
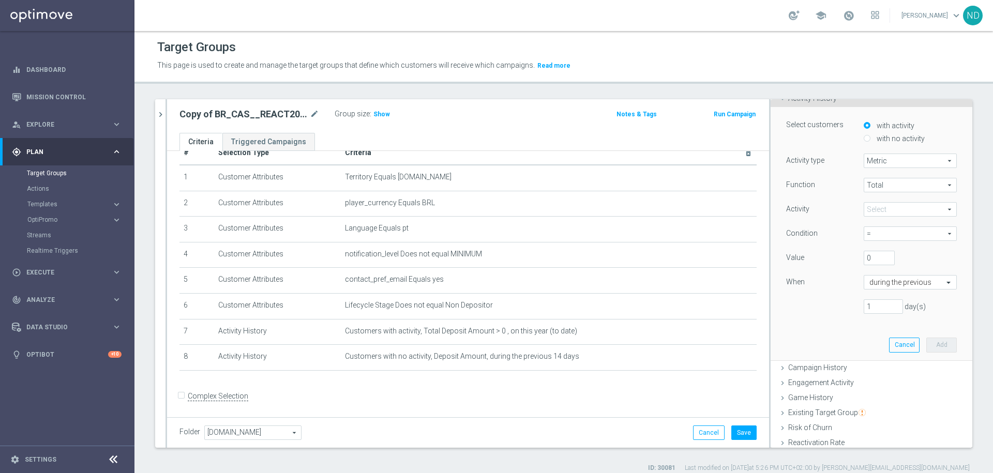
click at [926, 211] on span at bounding box center [910, 209] width 92 height 13
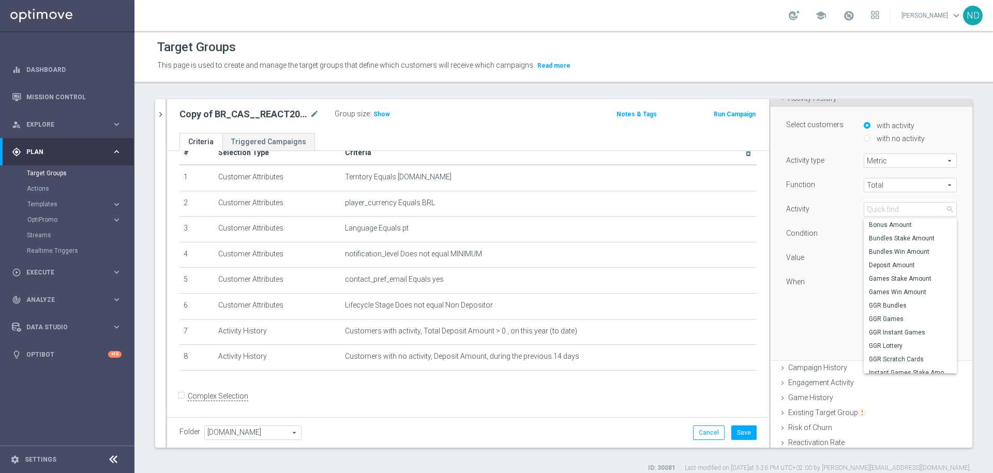
click at [946, 211] on span "search" at bounding box center [950, 209] width 8 height 8
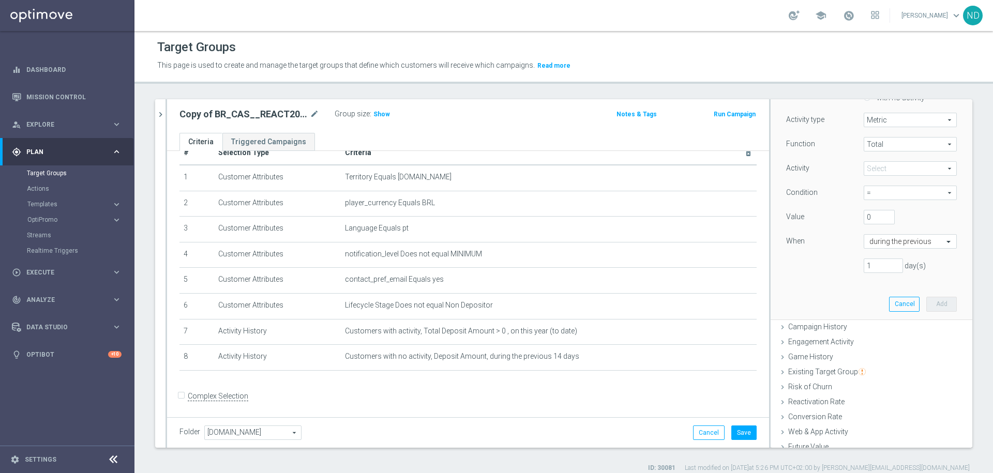
scroll to position [120, 0]
click at [926, 163] on span at bounding box center [910, 166] width 92 height 13
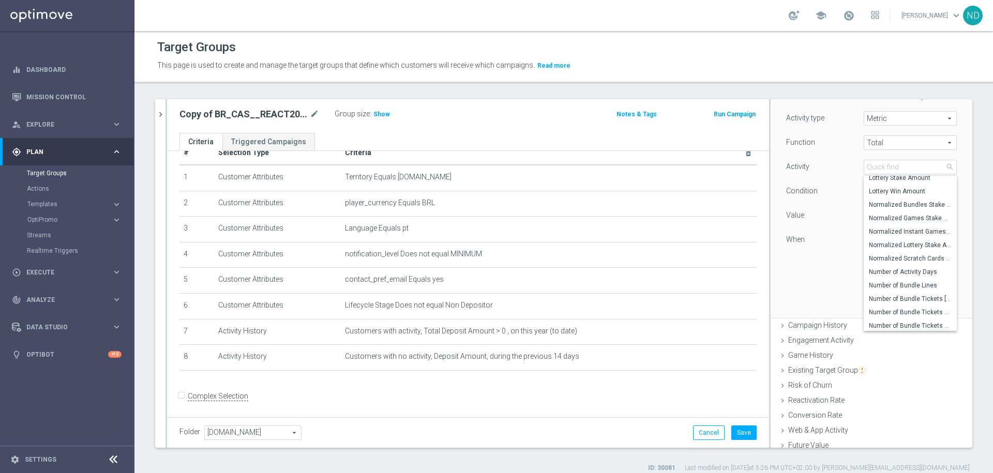
scroll to position [174, 0]
click at [918, 151] on div "Function Total Total arrow_drop_down search" at bounding box center [872, 144] width 186 height 17
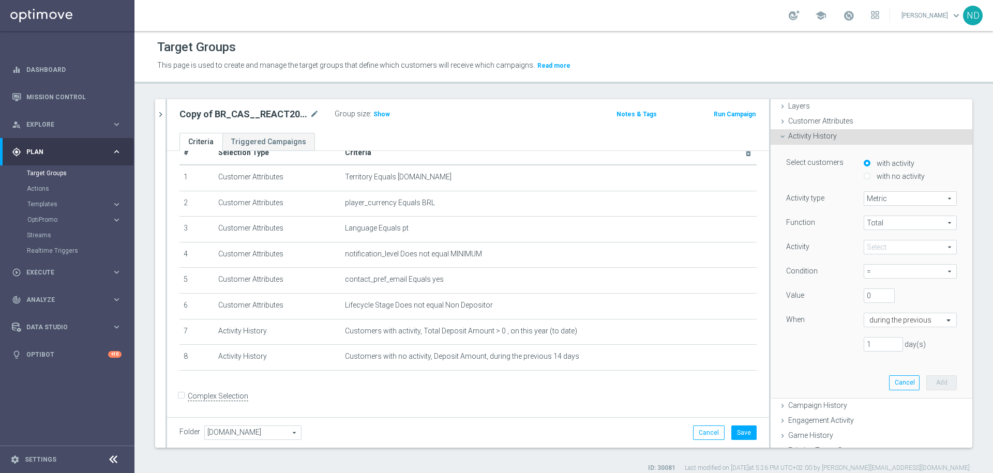
scroll to position [32, 0]
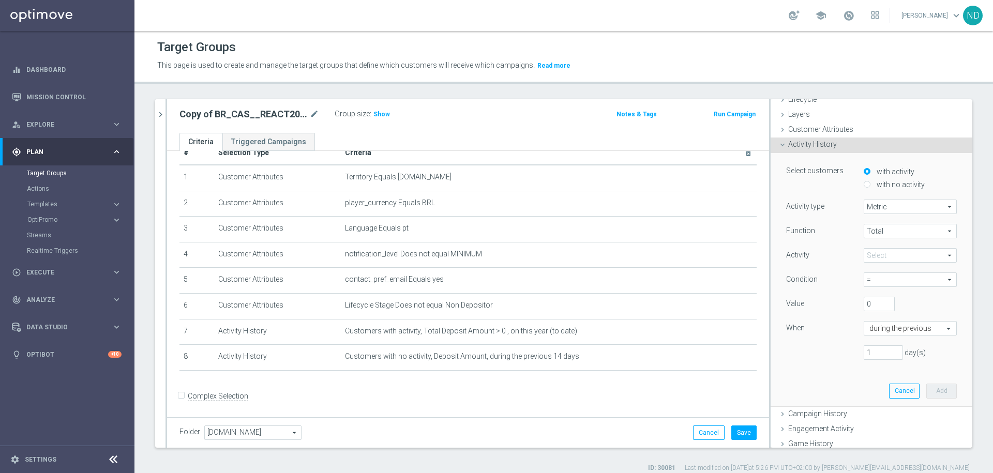
click at [815, 148] on div "Activity History done" at bounding box center [872, 146] width 202 height 16
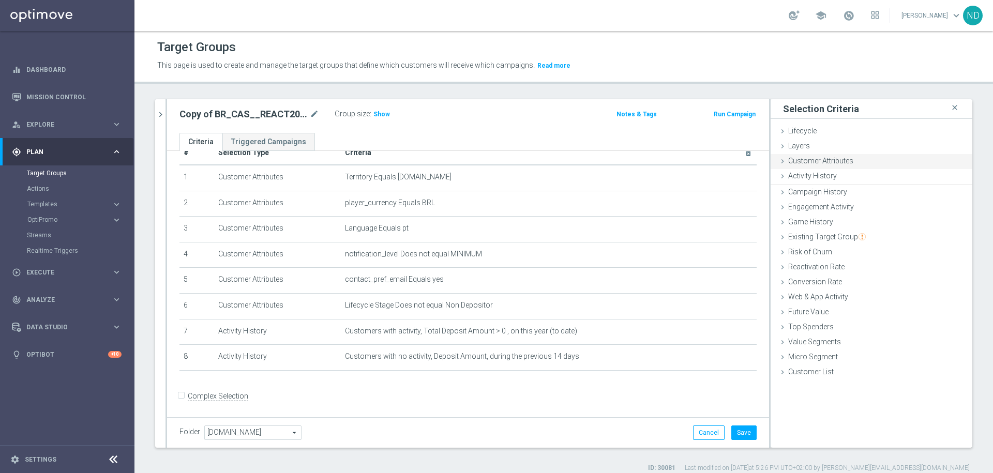
scroll to position [0, 0]
click at [830, 220] on div "Game History done" at bounding box center [872, 222] width 202 height 16
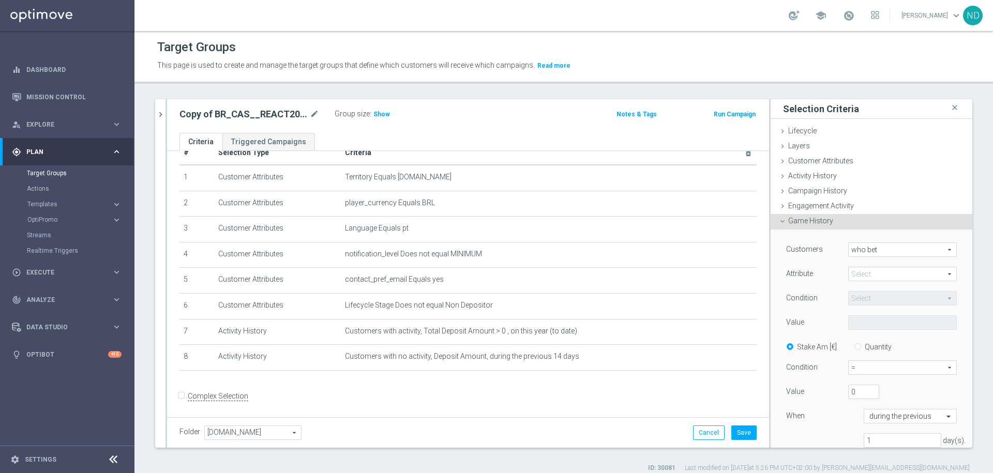
click at [889, 272] on span at bounding box center [903, 273] width 108 height 13
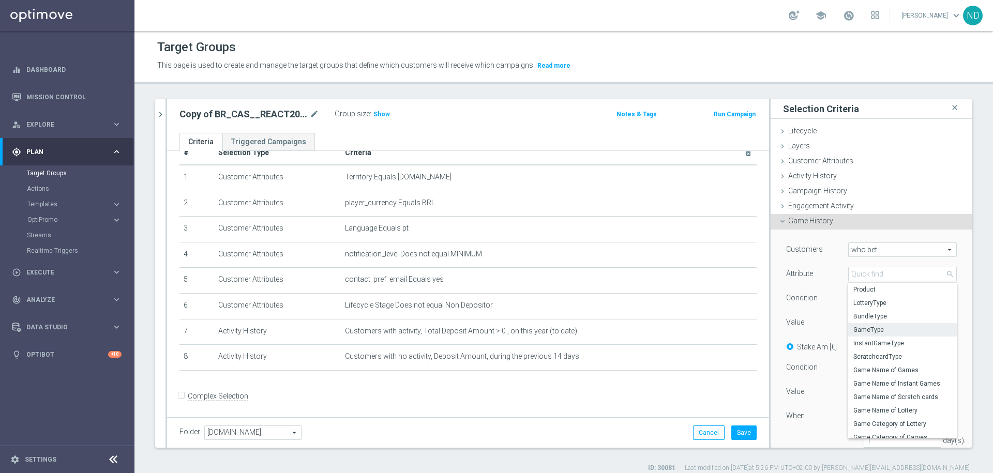
click at [862, 327] on span "GameType" at bounding box center [903, 330] width 98 height 8
type input "GameType"
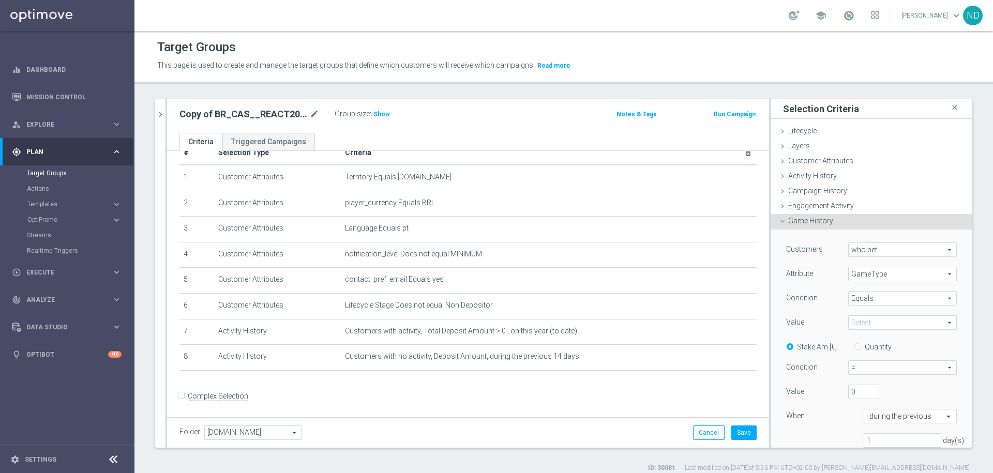
click at [857, 298] on span "Equals" at bounding box center [903, 298] width 108 height 13
click at [863, 396] on span "One of" at bounding box center [903, 395] width 98 height 8
type input "One of"
click at [895, 319] on span at bounding box center [903, 322] width 108 height 13
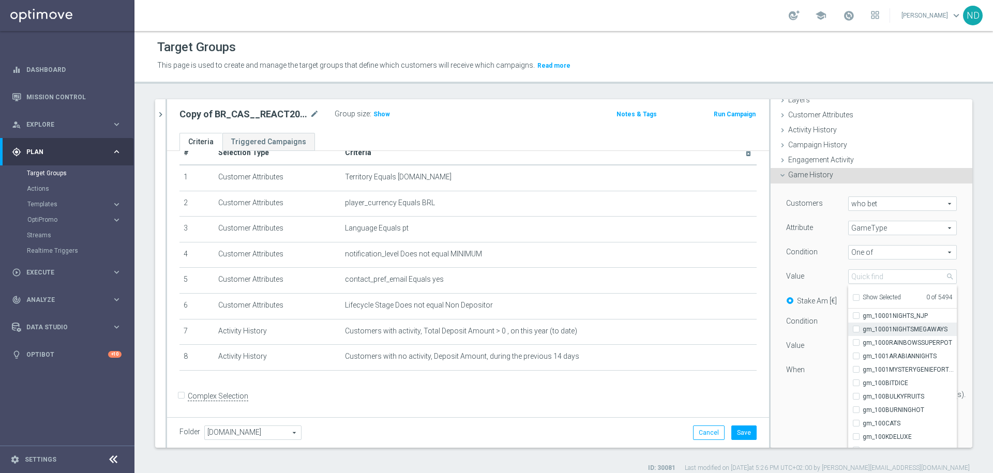
scroll to position [96, 0]
click at [877, 276] on input "search" at bounding box center [902, 277] width 109 height 14
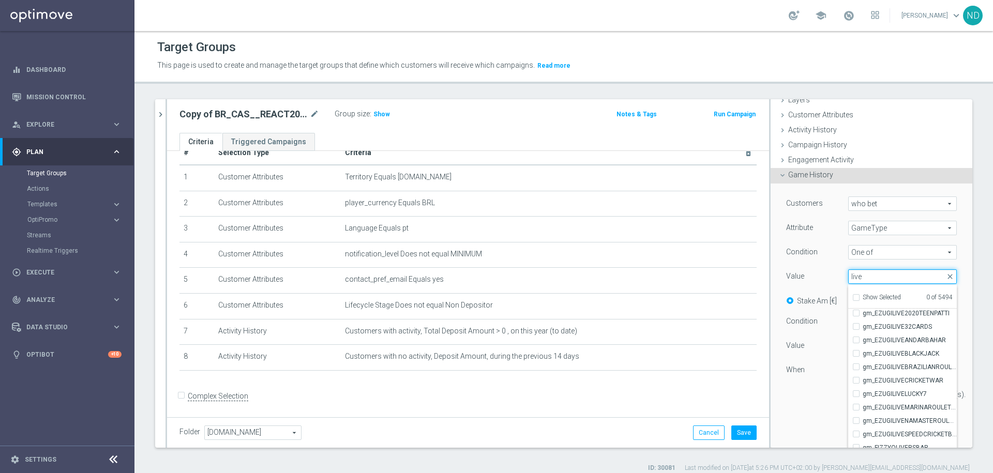
type input "live"
click at [852, 296] on input "Show Selected" at bounding box center [855, 299] width 7 height 7
checkbox input "true"
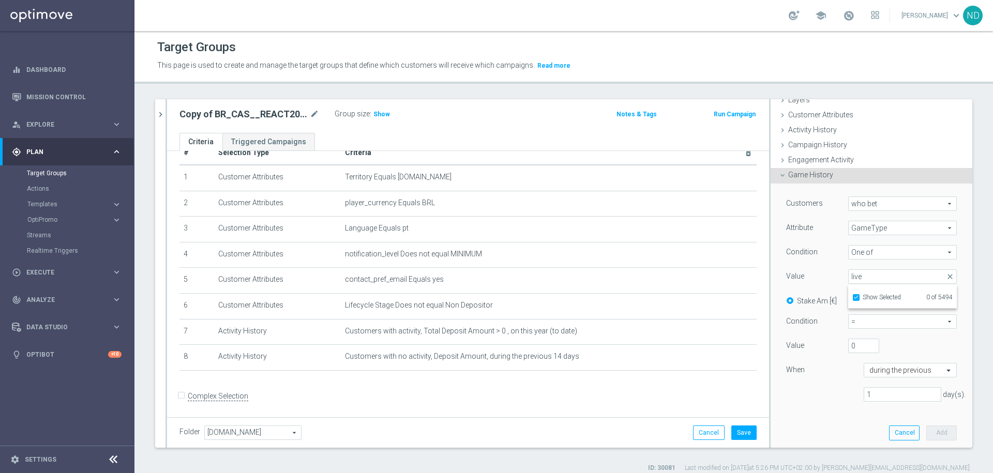
click at [941, 304] on div "Stake Am [€] Quantity" at bounding box center [872, 300] width 186 height 13
click at [881, 276] on span at bounding box center [903, 276] width 108 height 13
click at [852, 299] on input "Show Selected" at bounding box center [855, 299] width 7 height 7
checkbox input "false"
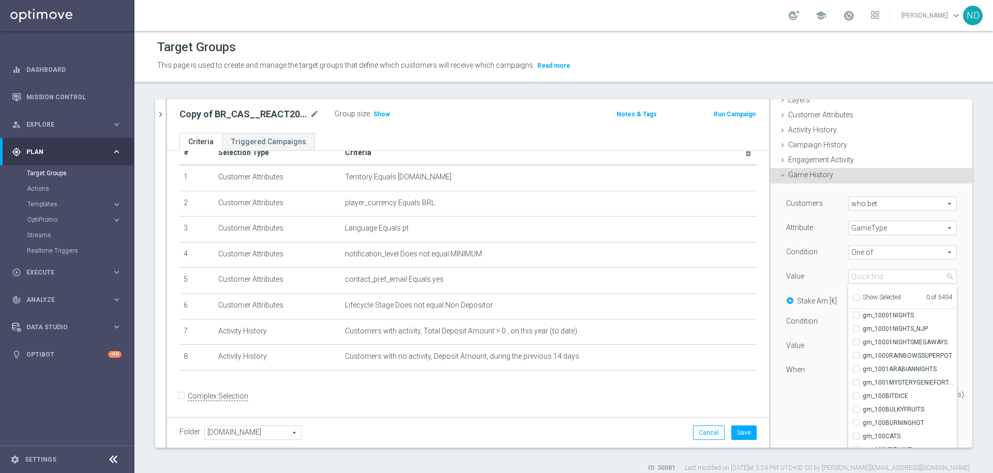
scroll to position [81, 0]
click at [874, 272] on input "search" at bounding box center [902, 277] width 109 height 14
type input "l"
type input "gm_live"
click at [852, 297] on input "Show Selected" at bounding box center [855, 299] width 7 height 7
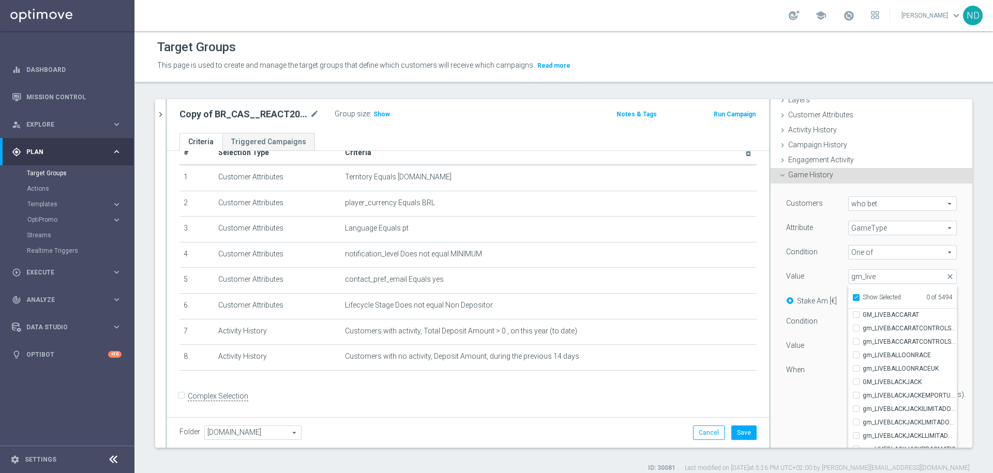
checkbox input "true"
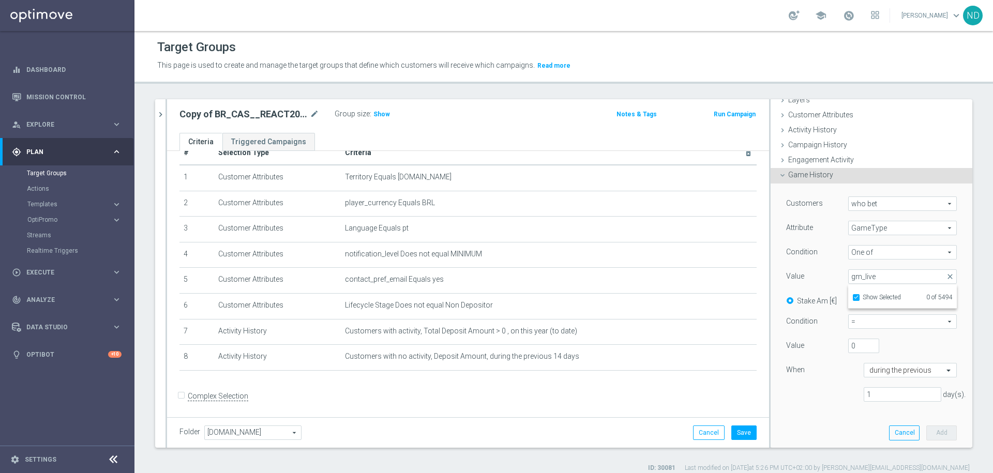
click at [942, 274] on div "Select arrow_drop_down gm_live close Show Selected 0 of 5494" at bounding box center [903, 277] width 124 height 14
click at [913, 277] on span at bounding box center [903, 276] width 108 height 13
click at [873, 277] on input "search" at bounding box center [902, 277] width 109 height 14
type input "gm_live"
click at [852, 296] on input "Show Selected" at bounding box center [855, 299] width 7 height 7
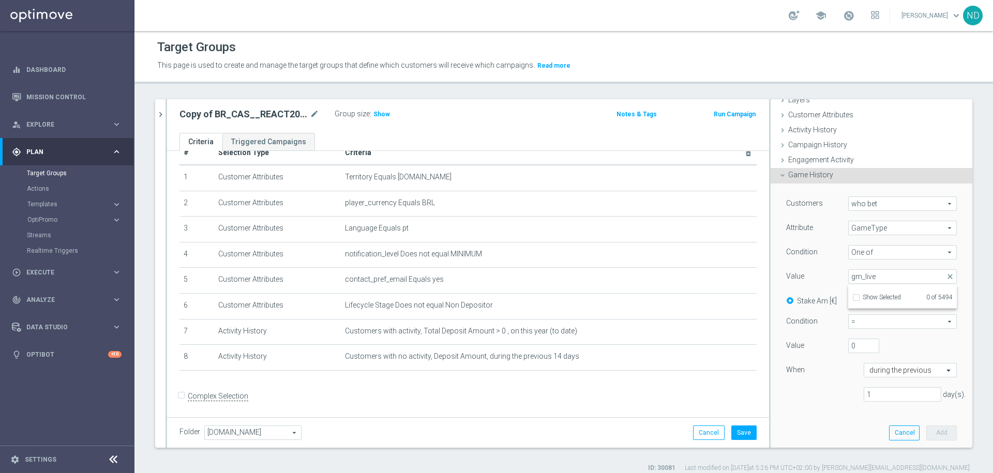
checkbox input "false"
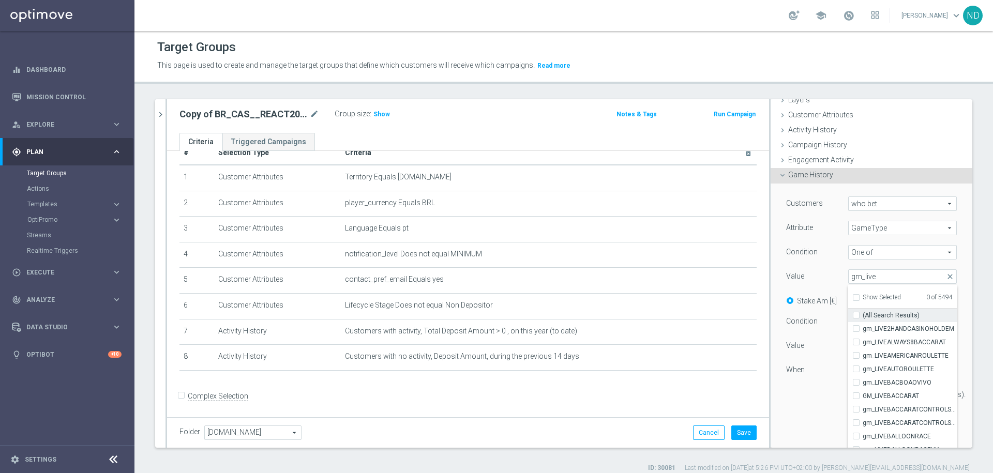
click at [856, 315] on input "(All Search Results)" at bounding box center [859, 315] width 7 height 7
checkbox input "true"
type input "Selected 105 of 5494"
checkbox input "true"
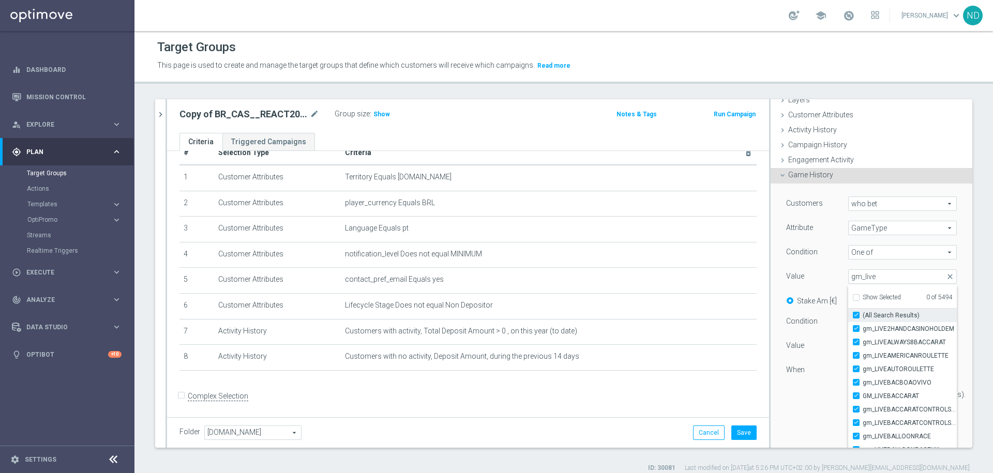
checkbox input "true"
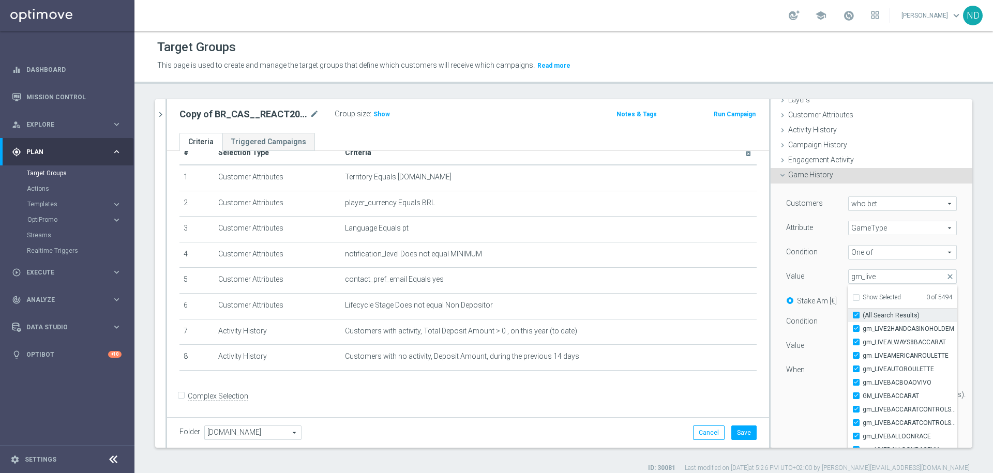
checkbox input "true"
click at [942, 305] on div "Stake Am [€] Quantity" at bounding box center [872, 300] width 186 height 13
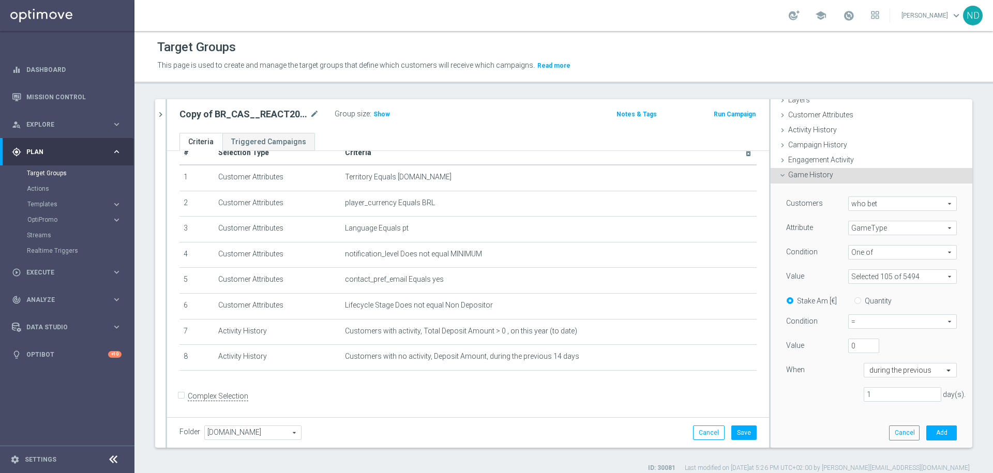
click at [857, 297] on input "Quantity" at bounding box center [860, 299] width 7 height 7
radio input "true"
click at [927, 323] on span "=" at bounding box center [903, 321] width 108 height 13
click at [855, 363] on span ">" at bounding box center [902, 364] width 97 height 8
type input ">"
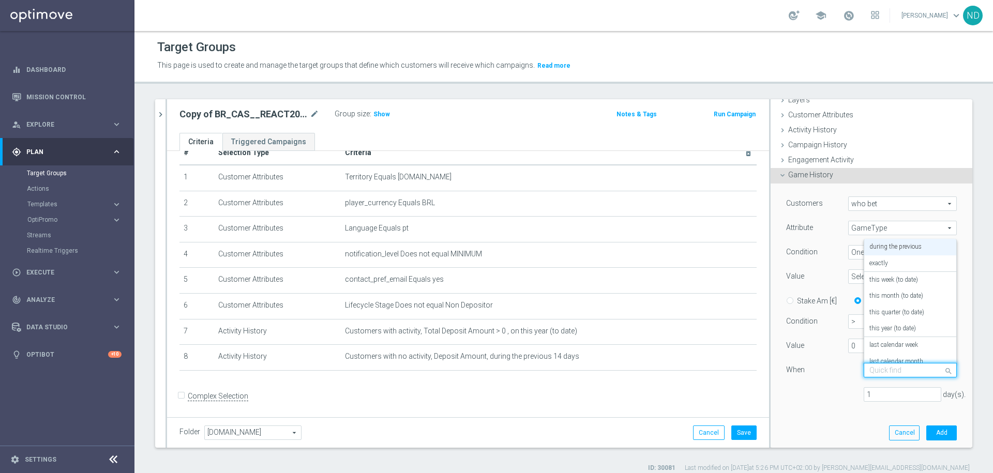
click at [944, 369] on span at bounding box center [950, 371] width 13 height 14
click at [903, 325] on div "this year (to date)" at bounding box center [911, 329] width 82 height 17
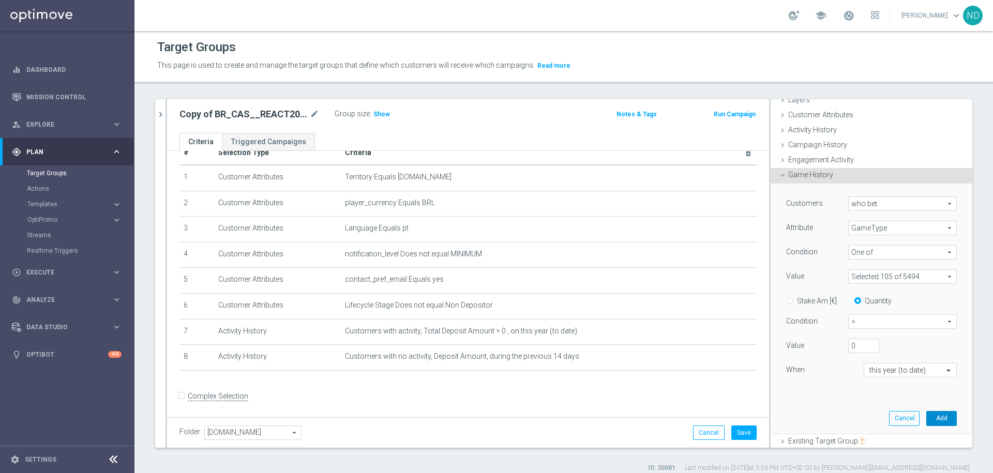
click at [926, 420] on button "Add" at bounding box center [941, 418] width 31 height 14
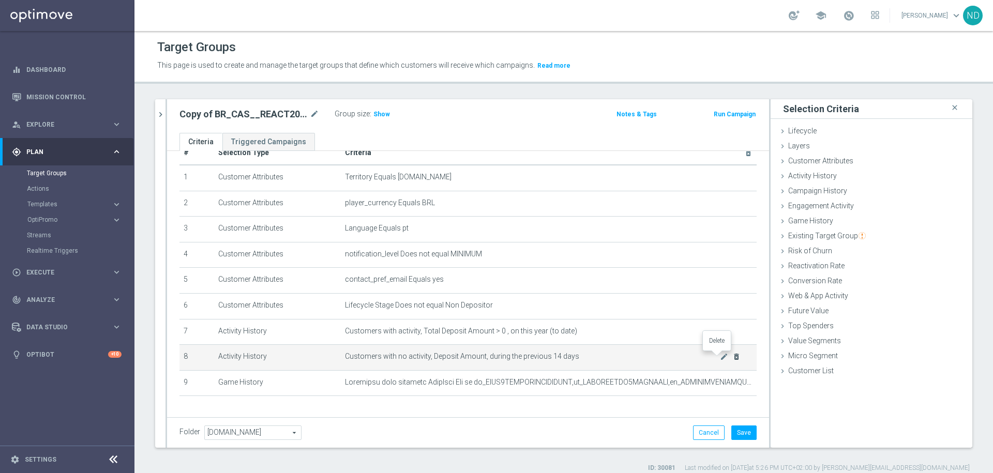
click at [732, 357] on icon "delete_forever" at bounding box center [736, 357] width 8 height 8
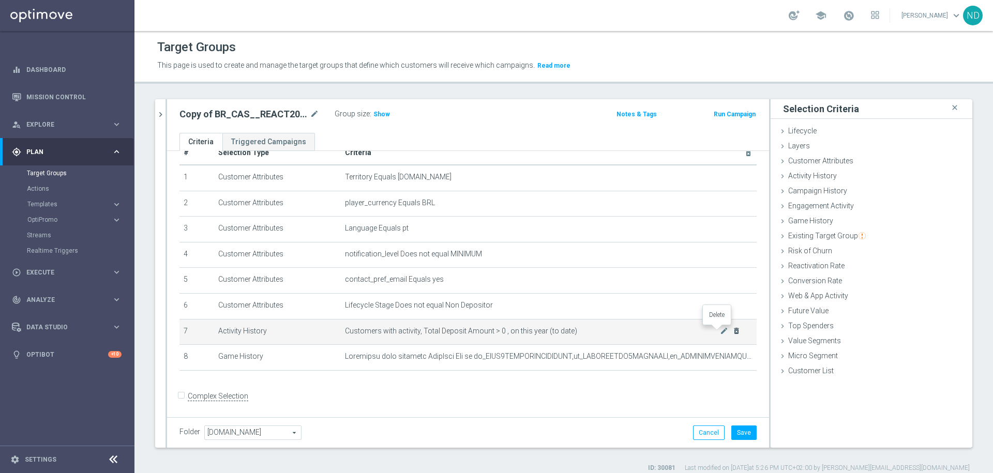
click at [732, 331] on icon "delete_forever" at bounding box center [736, 331] width 8 height 8
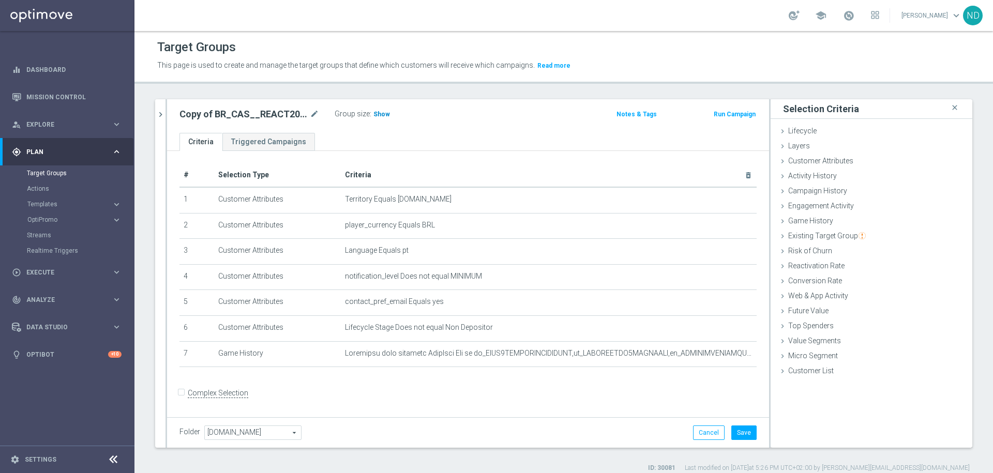
click at [381, 115] on span "Show" at bounding box center [381, 114] width 17 height 7
click at [720, 352] on icon "mode_edit" at bounding box center [724, 353] width 8 height 8
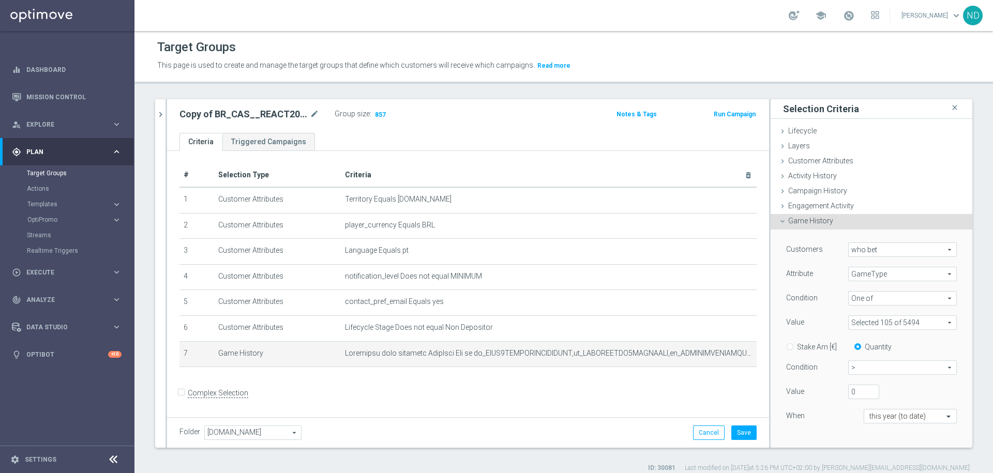
click at [801, 221] on span "Game History" at bounding box center [810, 221] width 45 height 8
